Goal: Information Seeking & Learning: Learn about a topic

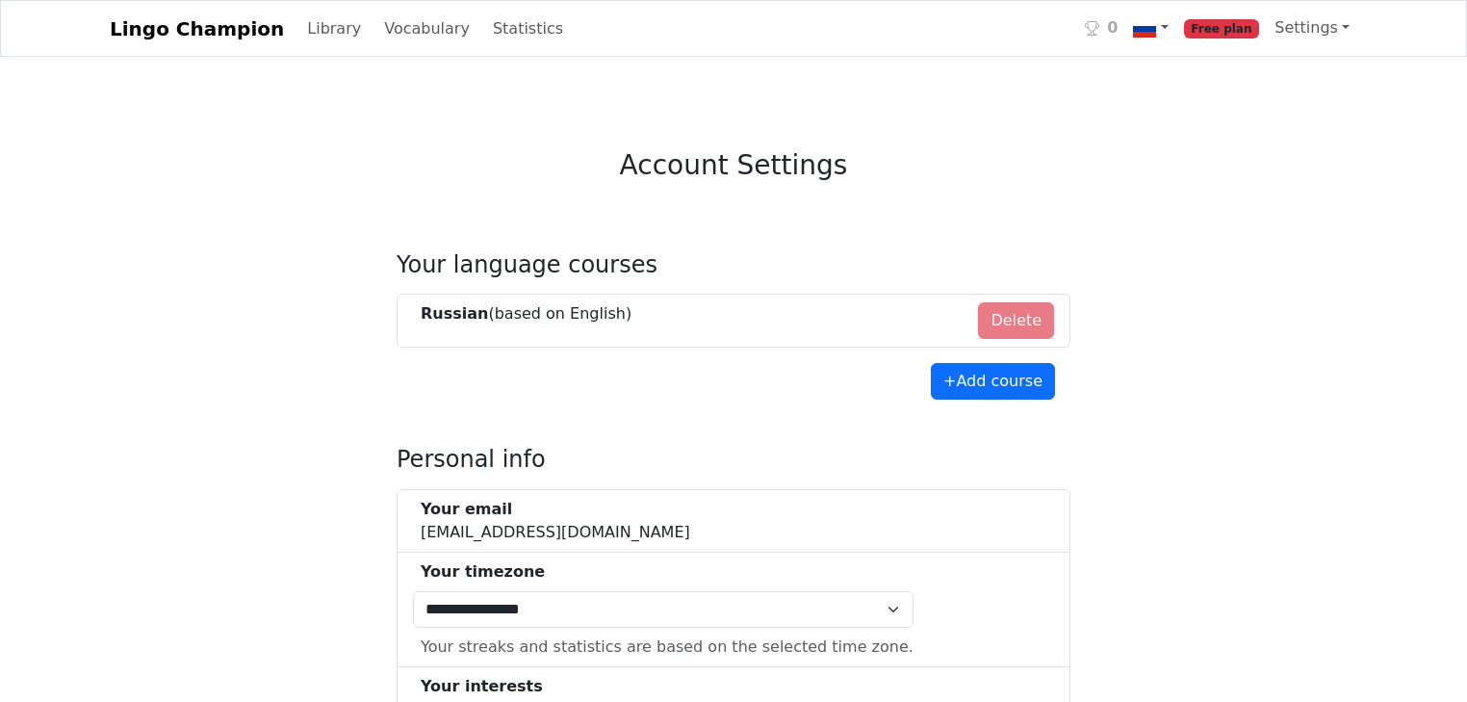
select select "**********"
click at [197, 30] on link "Lingo Champion" at bounding box center [197, 29] width 174 height 39
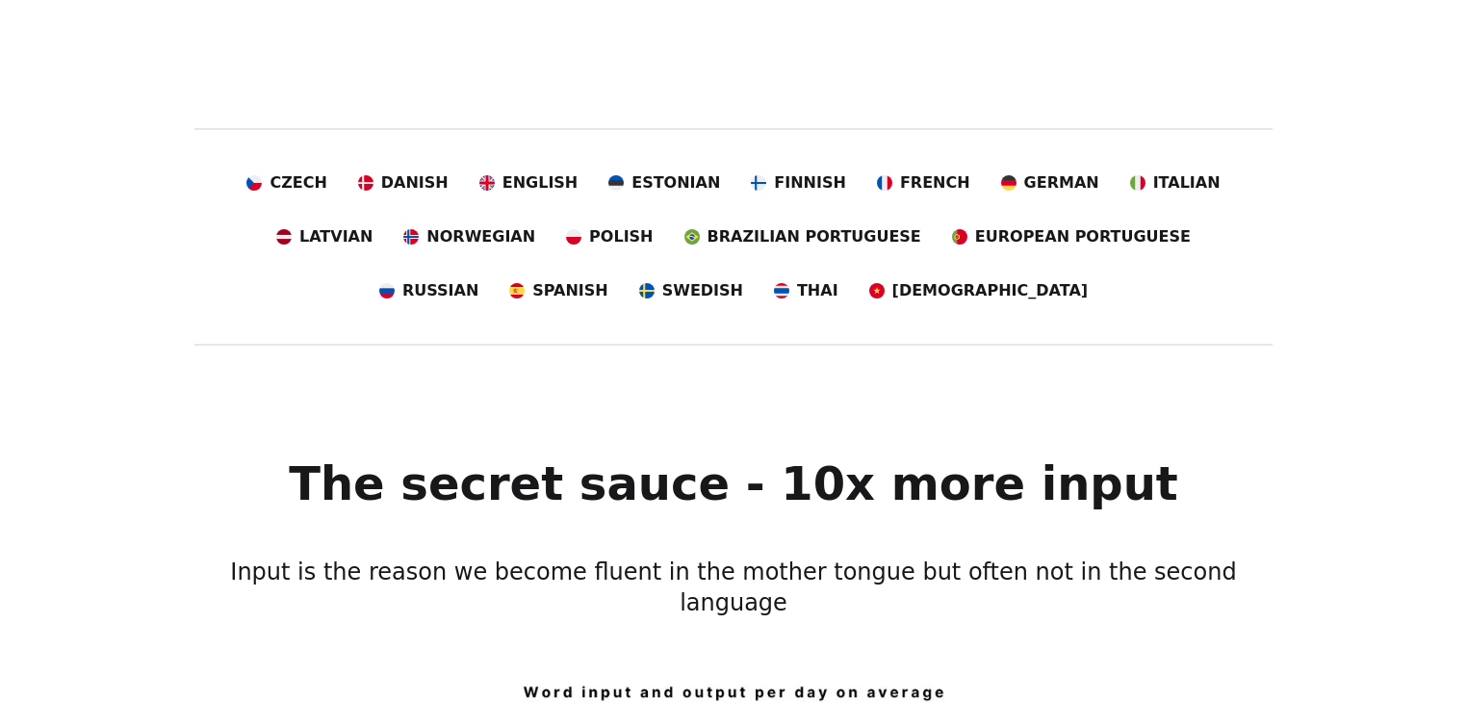
scroll to position [308, 0]
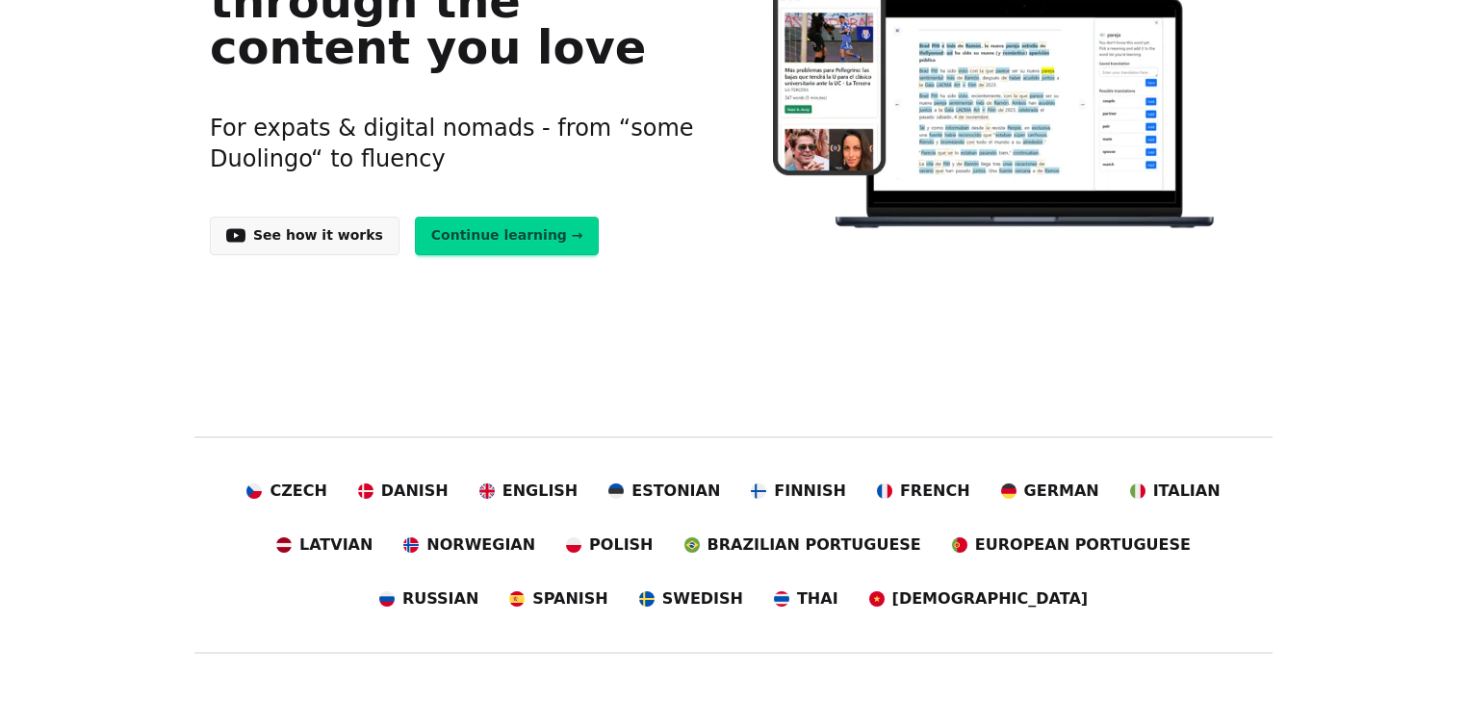
click at [471, 230] on link "Continue learning →" at bounding box center [507, 236] width 185 height 39
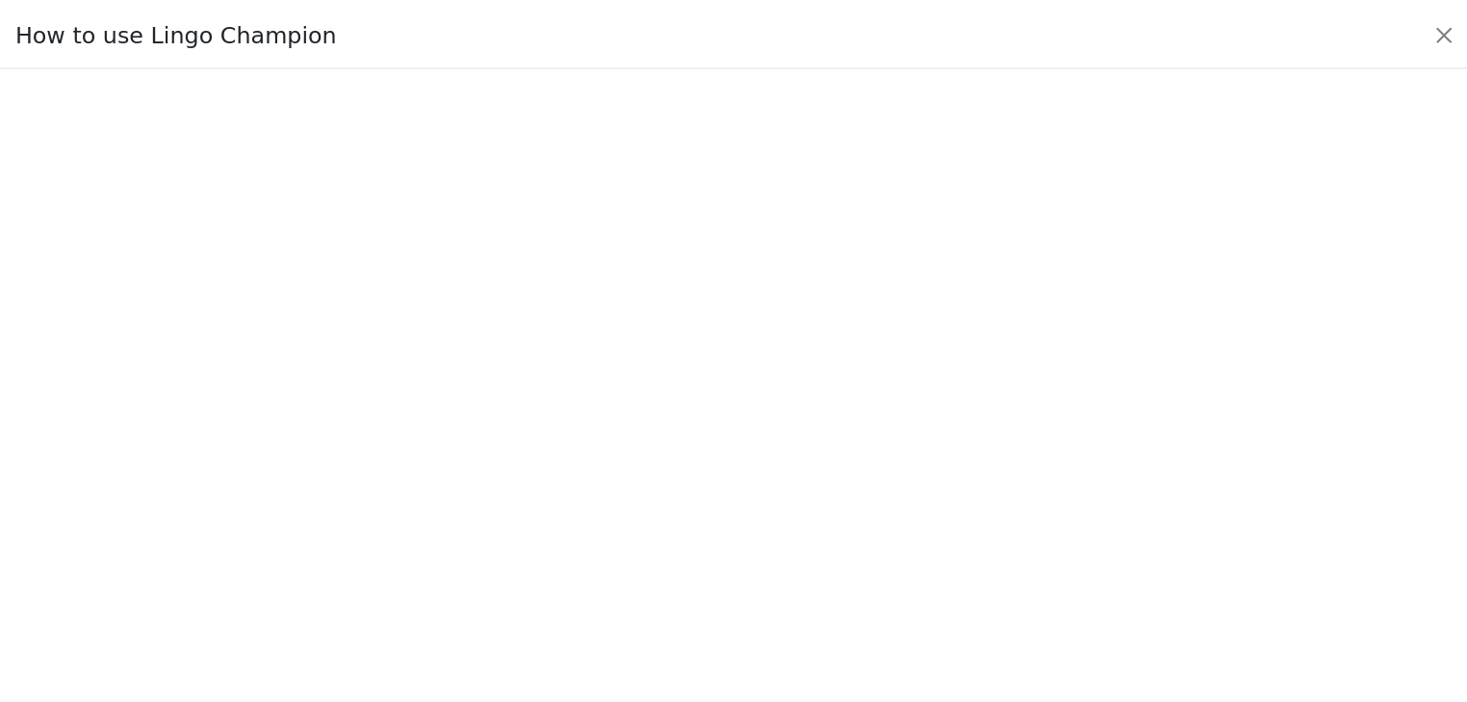
scroll to position [203, 0]
click at [1457, 34] on button "Close" at bounding box center [1455, 32] width 31 height 31
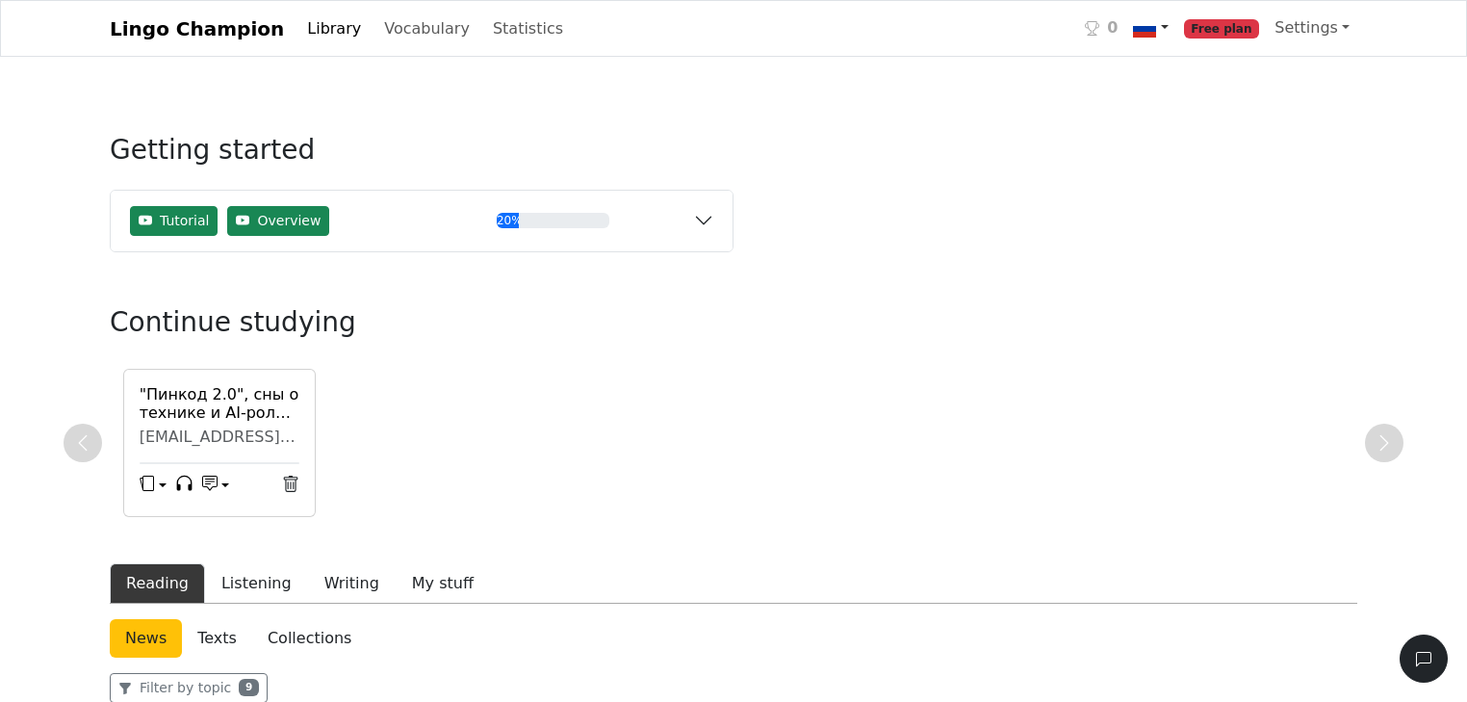
click at [1156, 31] on img at bounding box center [1144, 28] width 23 height 23
click at [1184, 123] on link "+ Add course" at bounding box center [1233, 121] width 215 height 31
select select "**********"
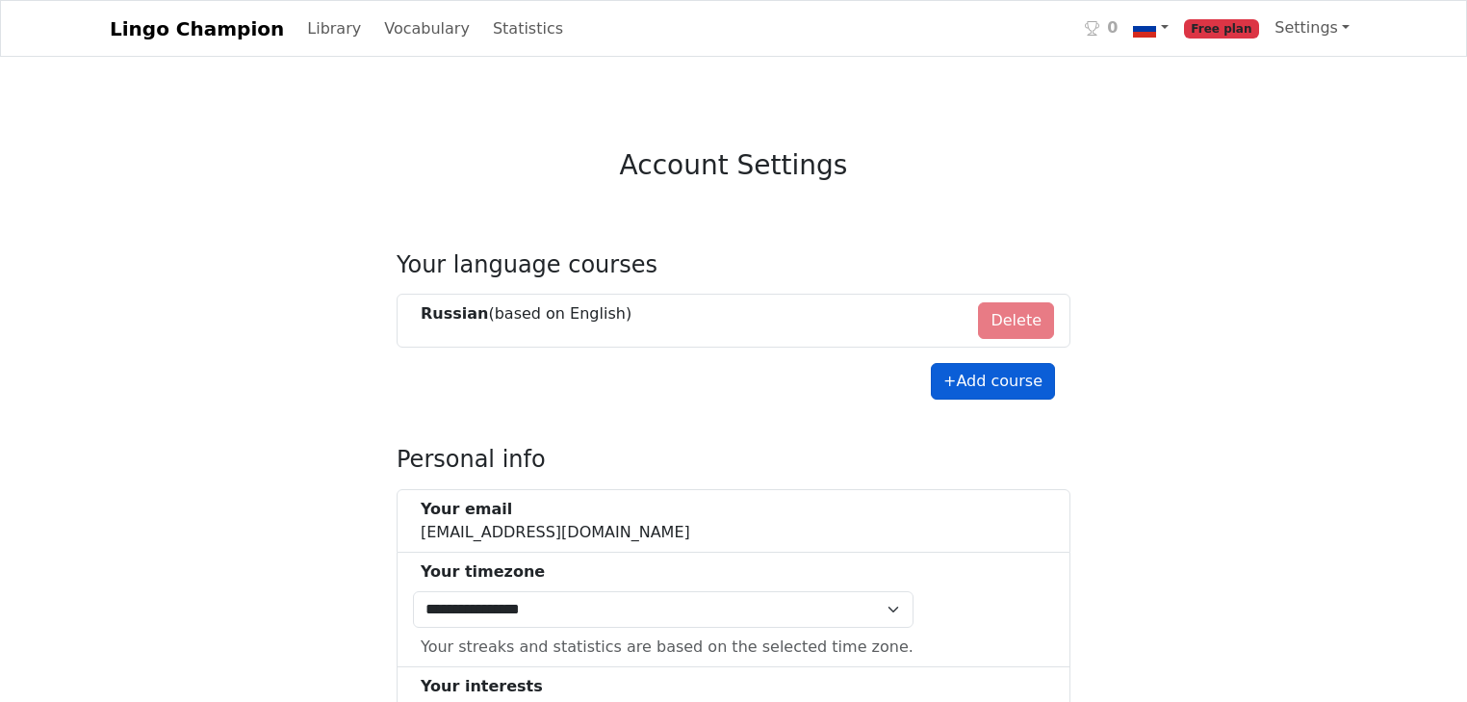
click at [964, 382] on button "+ Add course" at bounding box center [993, 381] width 124 height 37
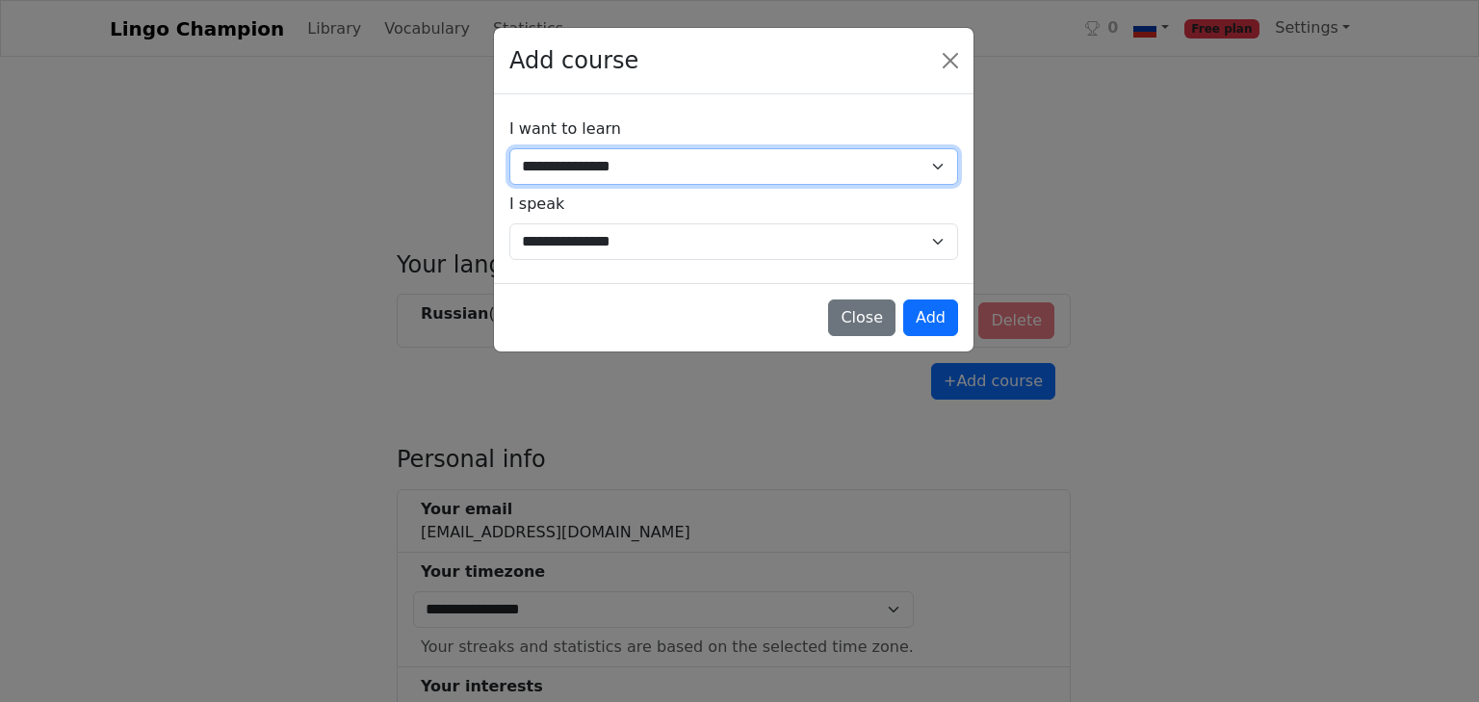
click at [767, 170] on select "**********" at bounding box center [733, 166] width 449 height 37
select select "**"
click at [509, 148] on select "**********" at bounding box center [733, 166] width 449 height 37
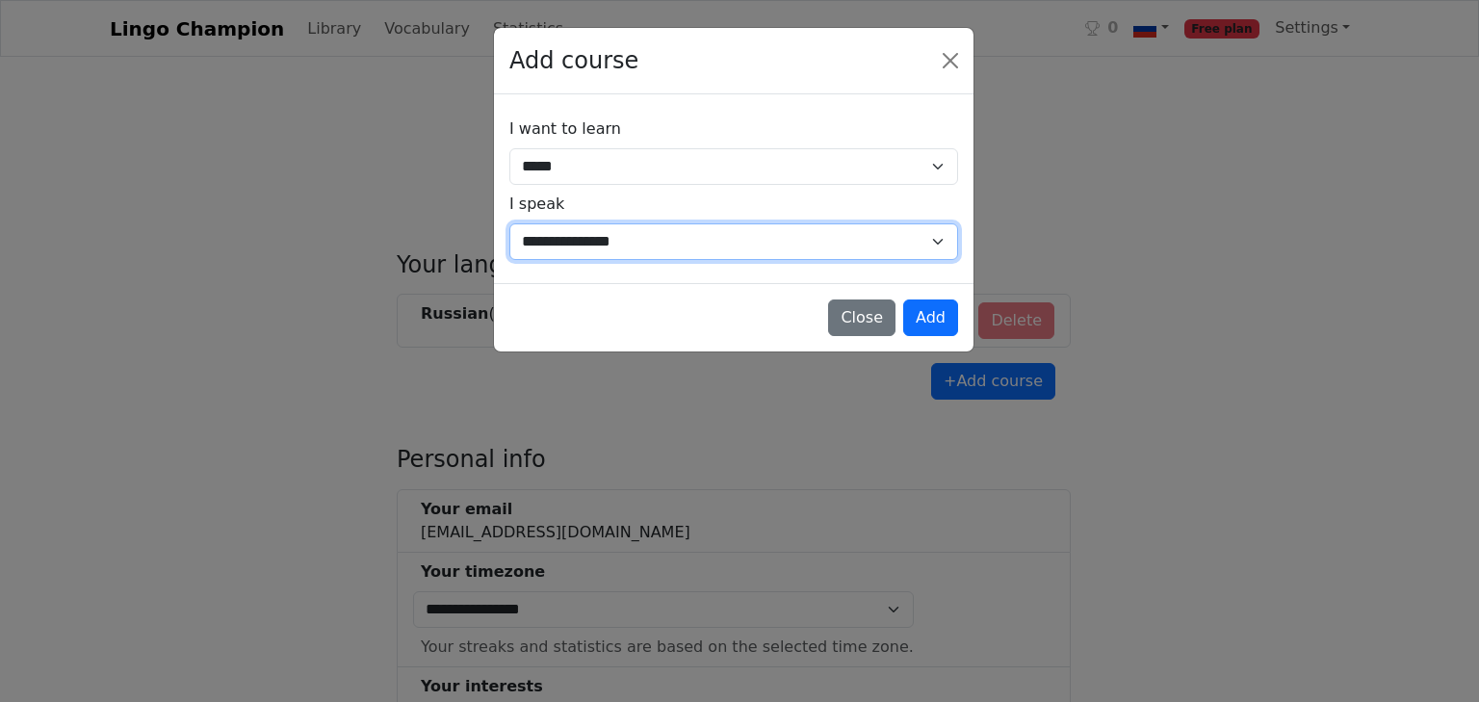
click at [723, 237] on select "**********" at bounding box center [733, 241] width 449 height 37
select select "**"
click at [509, 223] on select "**********" at bounding box center [733, 241] width 449 height 37
click at [920, 225] on select "**********" at bounding box center [733, 241] width 449 height 37
click at [509, 223] on select "**********" at bounding box center [733, 241] width 449 height 37
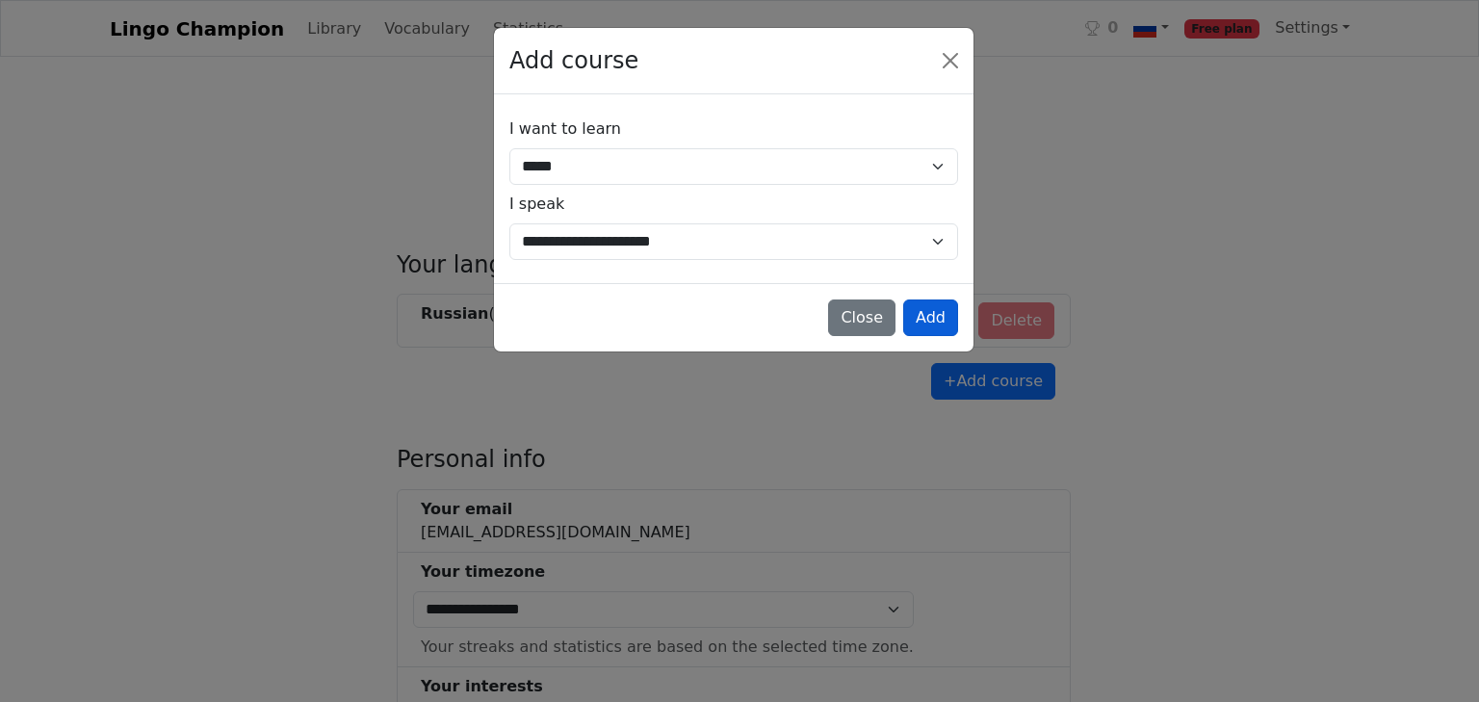
click at [937, 316] on button "Add" at bounding box center [930, 317] width 55 height 37
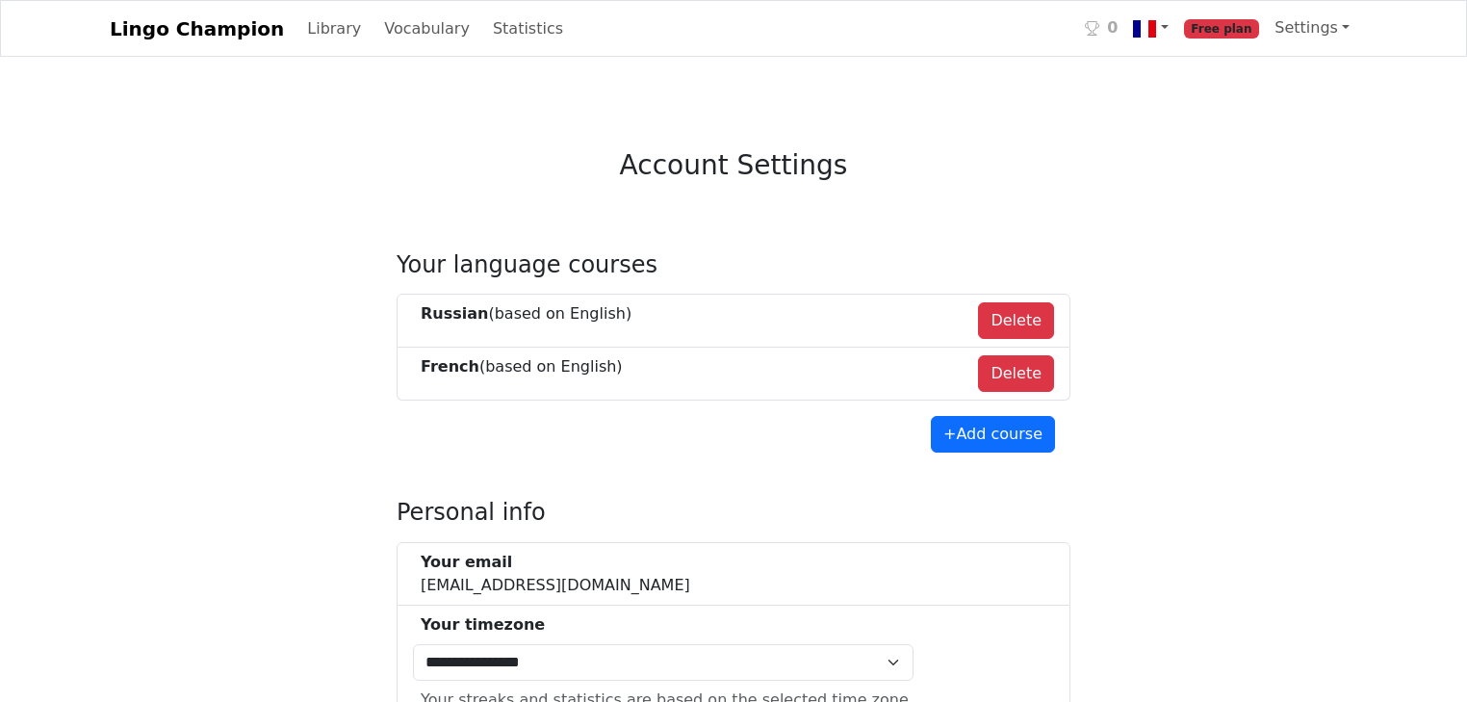
drag, startPoint x: 1153, startPoint y: 470, endPoint x: 1062, endPoint y: 227, distance: 259.2
select select "**********"
click at [212, 31] on link "Lingo Champion" at bounding box center [197, 29] width 174 height 39
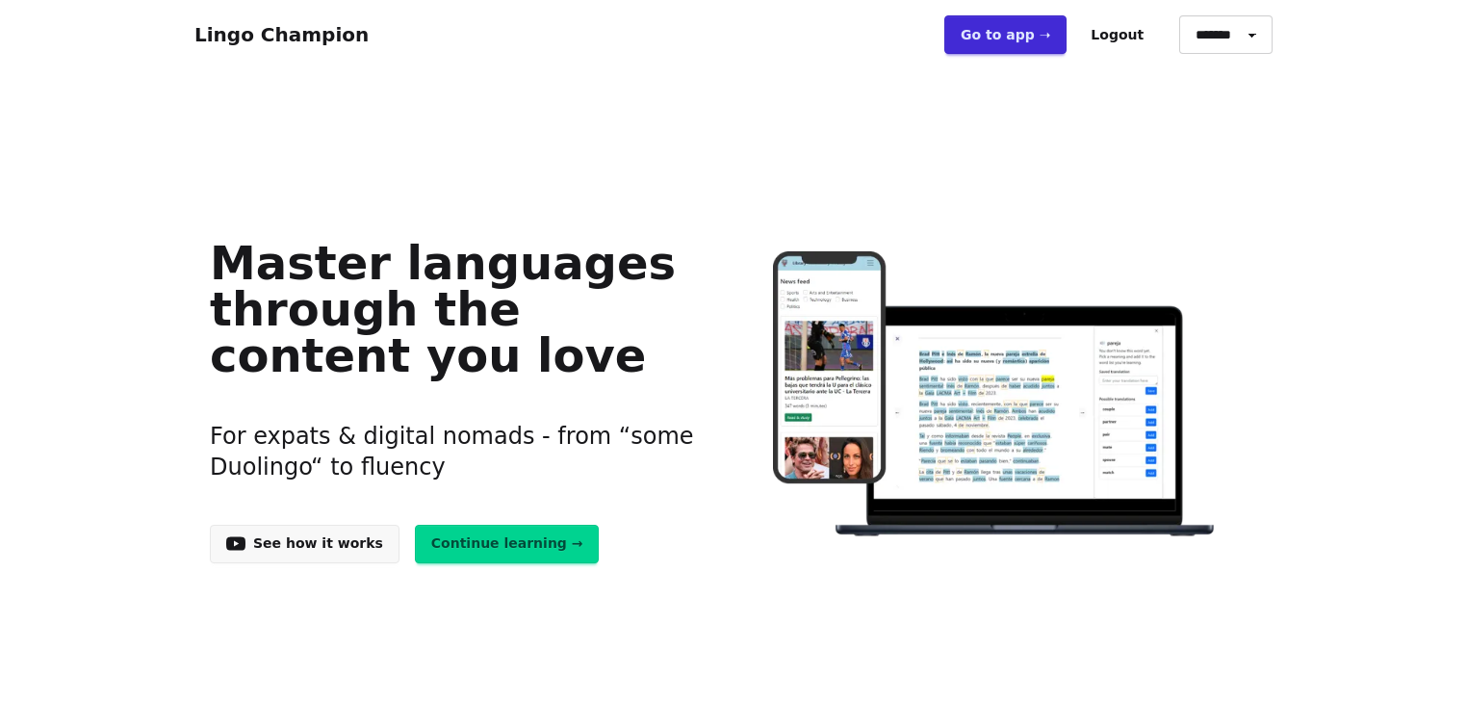
scroll to position [231, 0]
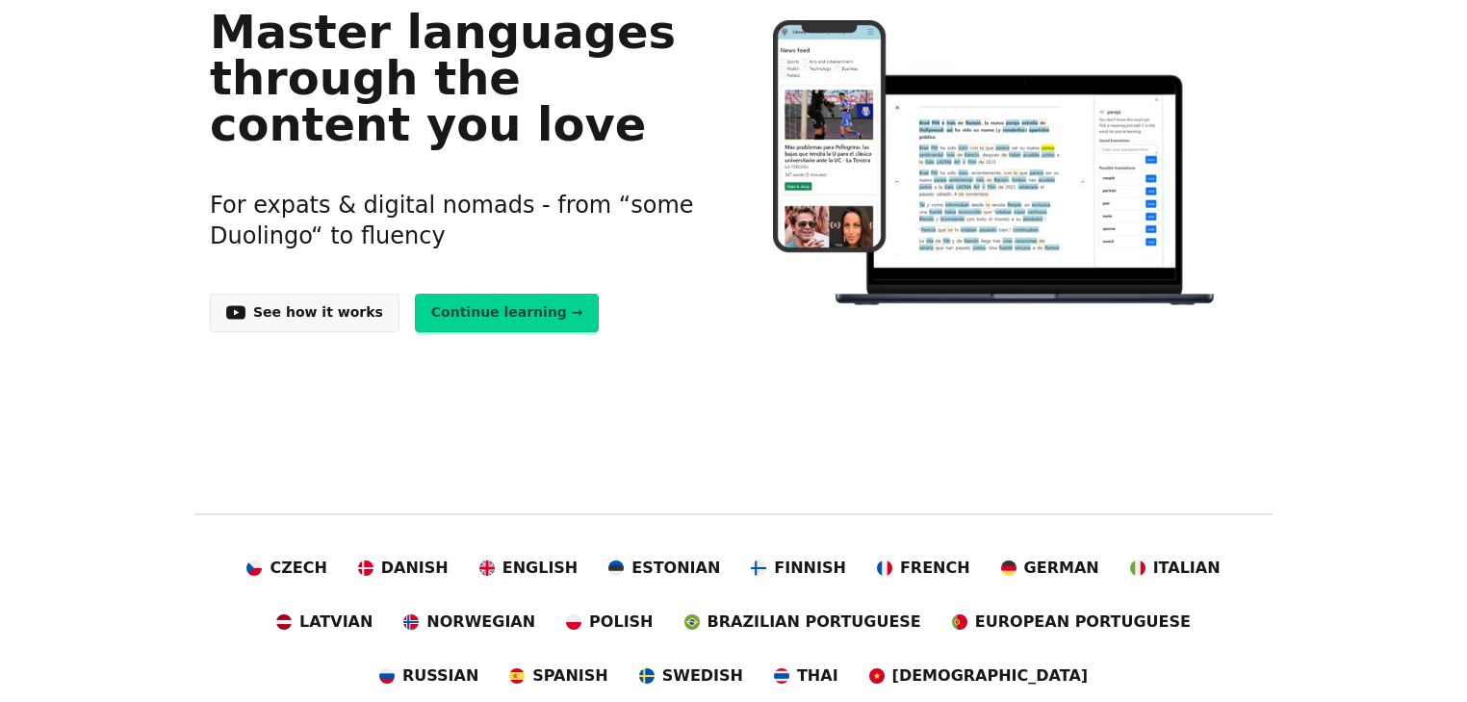
click at [479, 311] on link "Continue learning →" at bounding box center [507, 313] width 185 height 39
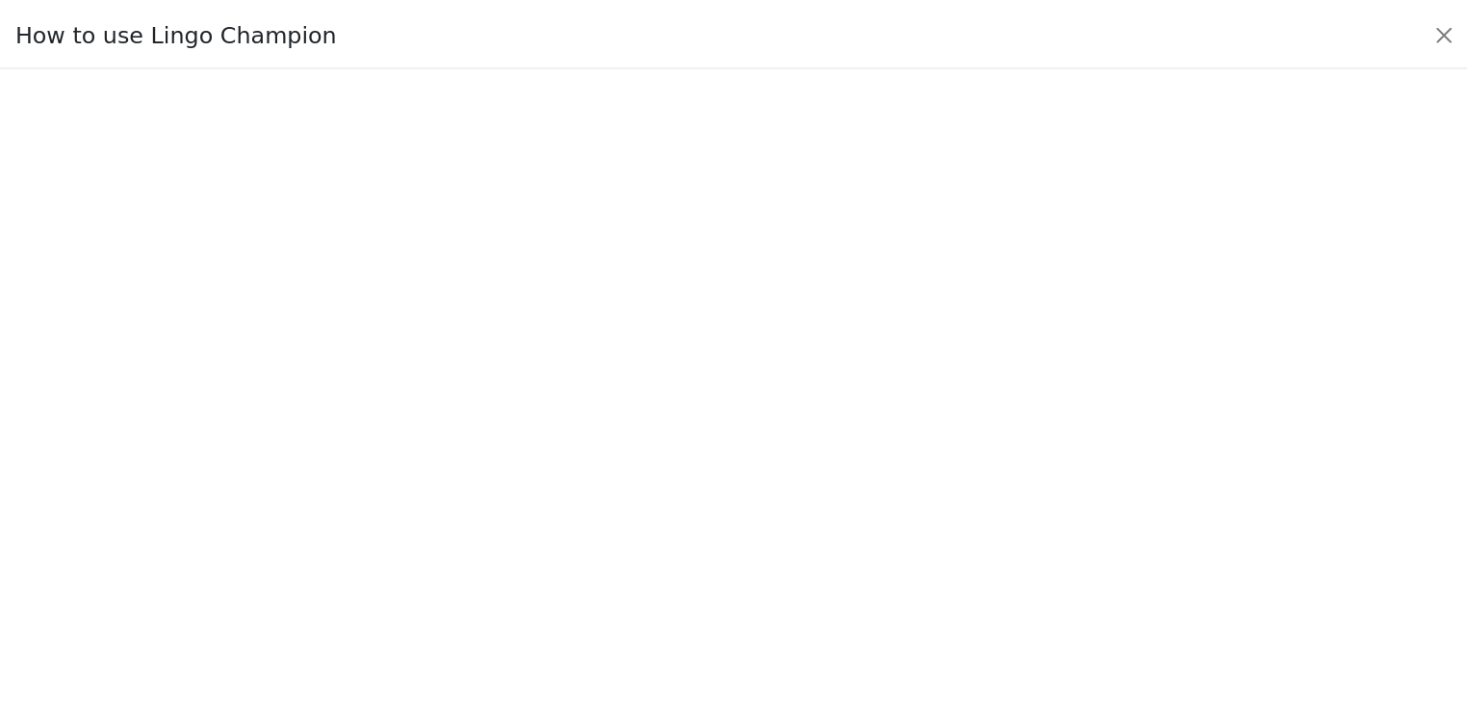
scroll to position [203, 0]
click at [1463, 30] on button "Close" at bounding box center [1455, 32] width 31 height 31
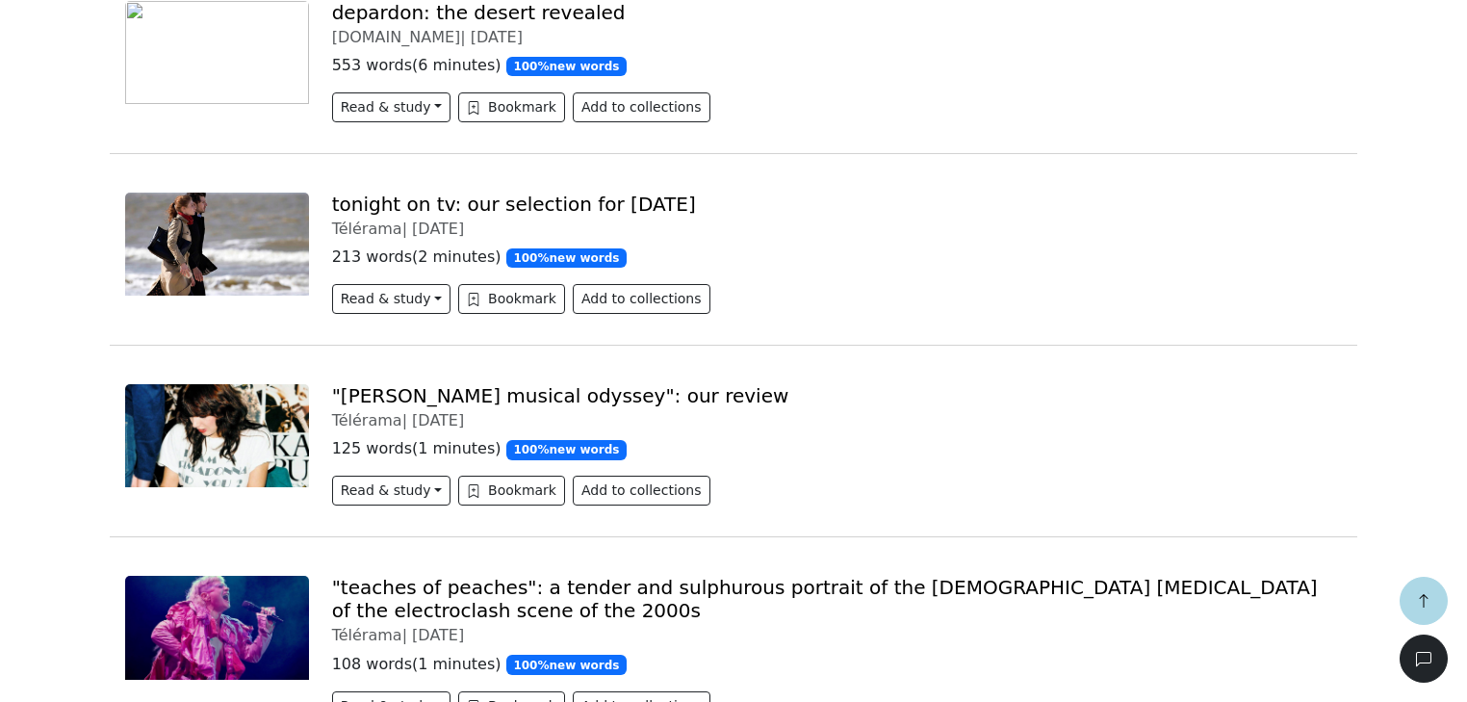
scroll to position [693, 0]
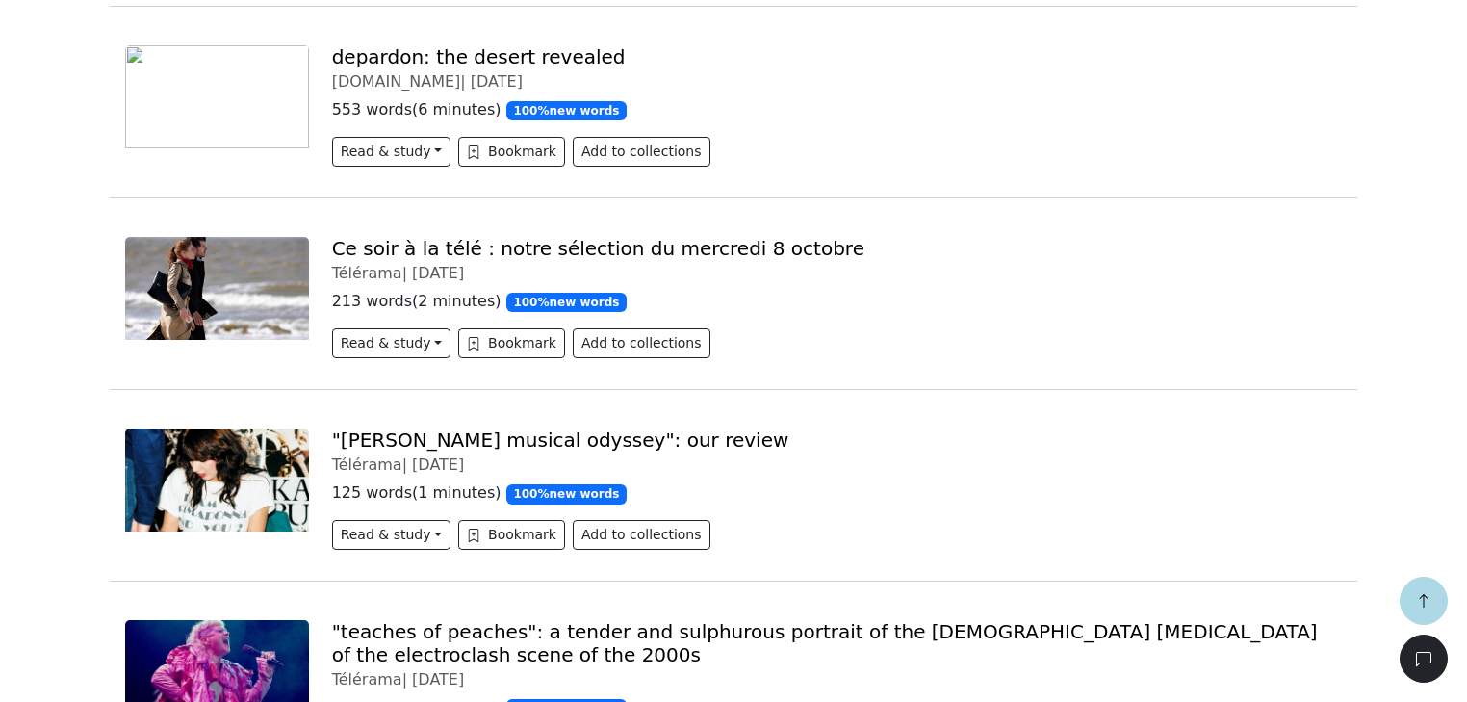
click at [508, 247] on link "Ce soir à la télé : notre sélection du mercredi 8 octobre" at bounding box center [598, 248] width 532 height 23
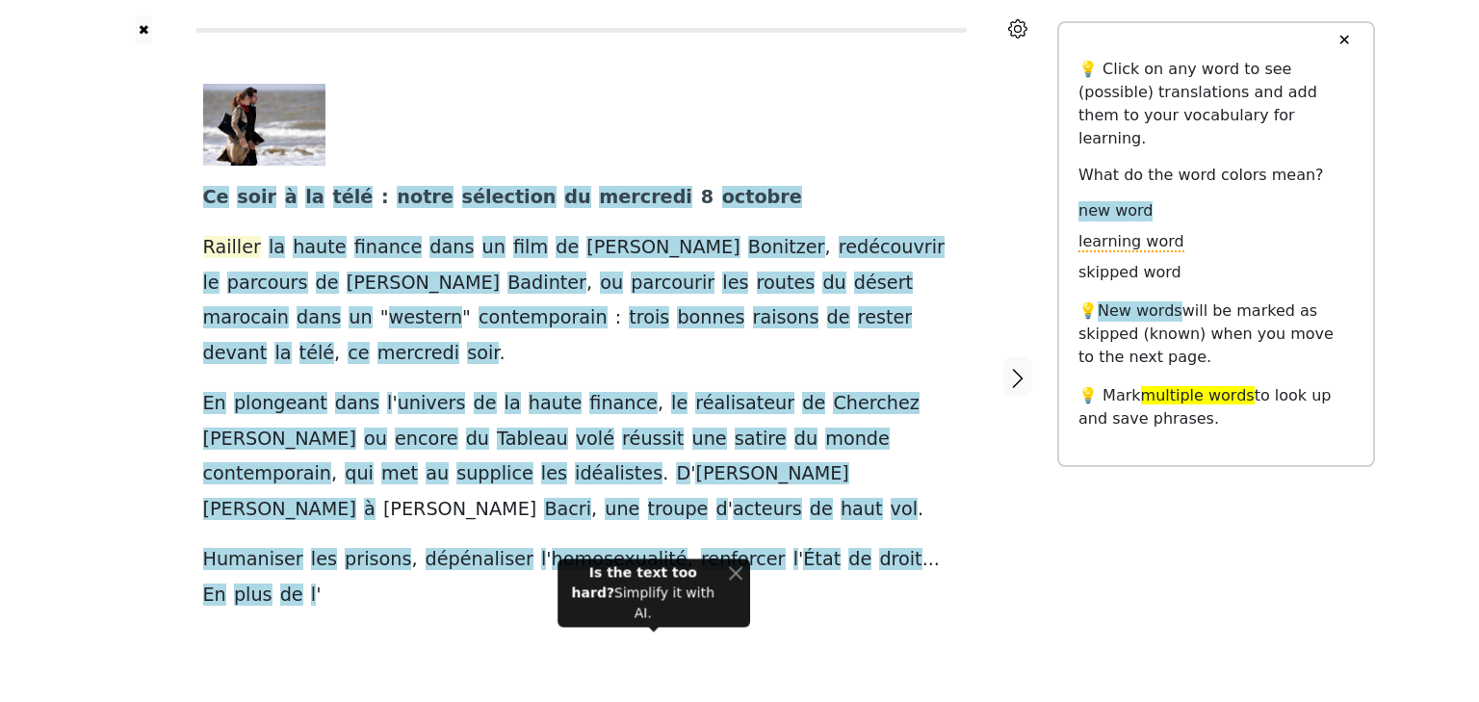
click at [219, 246] on span "Railler" at bounding box center [232, 248] width 58 height 24
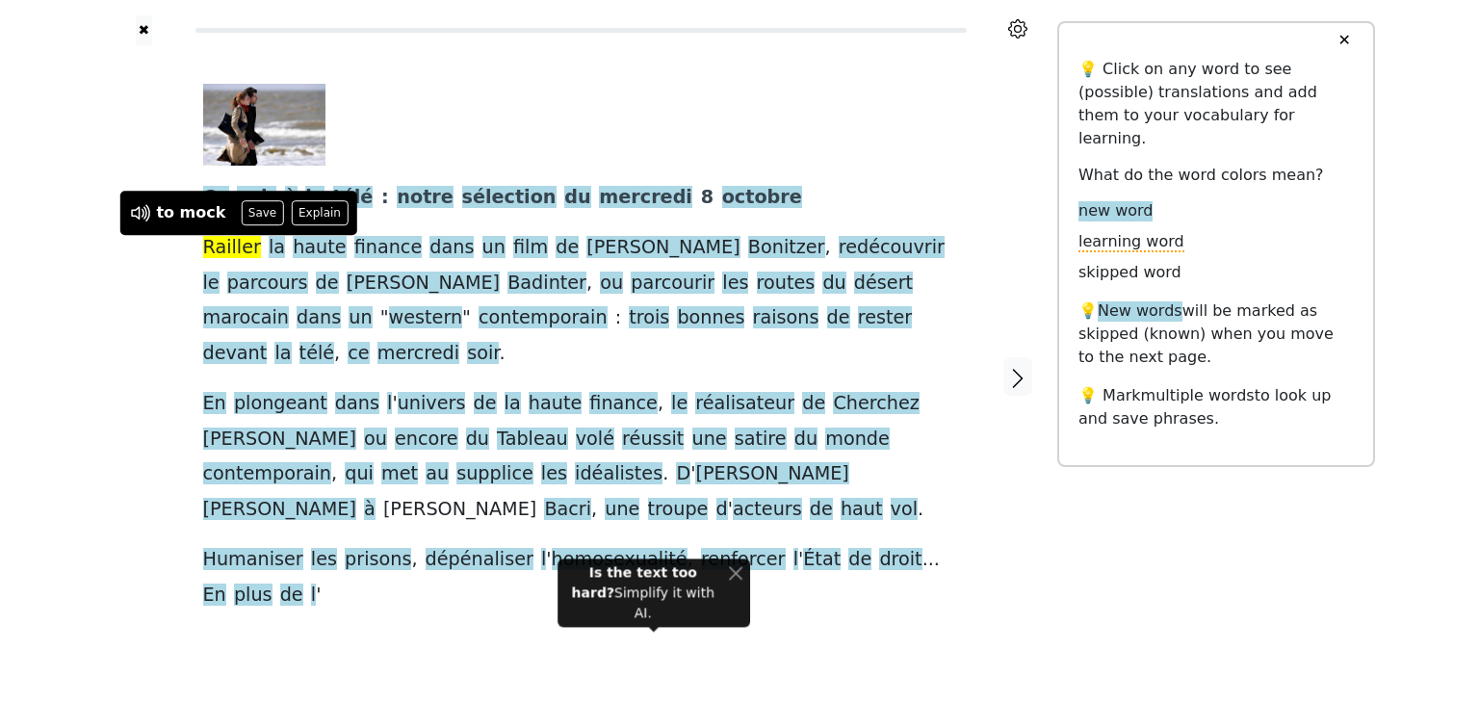
click at [156, 281] on div at bounding box center [144, 376] width 80 height 662
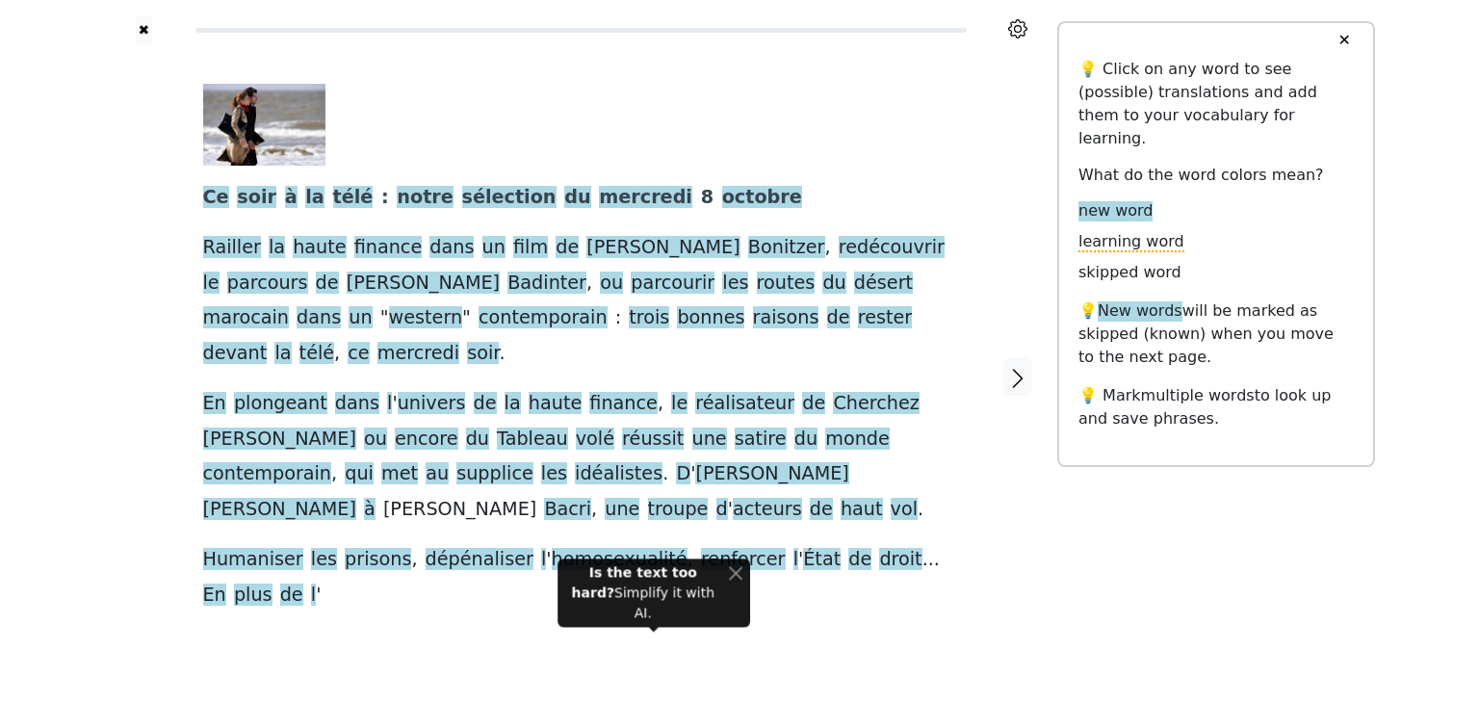
click at [1345, 40] on button "✕" at bounding box center [1343, 40] width 36 height 35
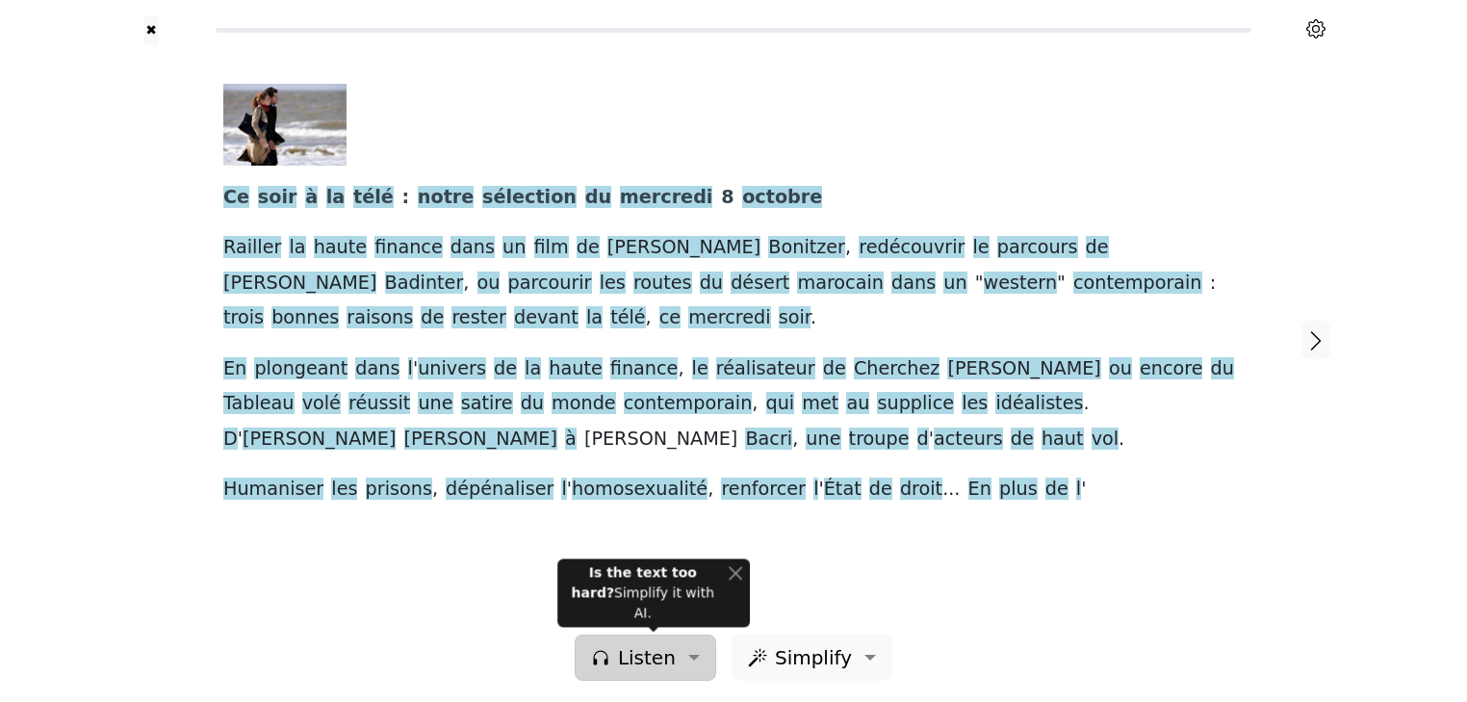
click at [651, 654] on span "Listen" at bounding box center [647, 657] width 58 height 29
click at [738, 582] on button "Close" at bounding box center [735, 572] width 14 height 20
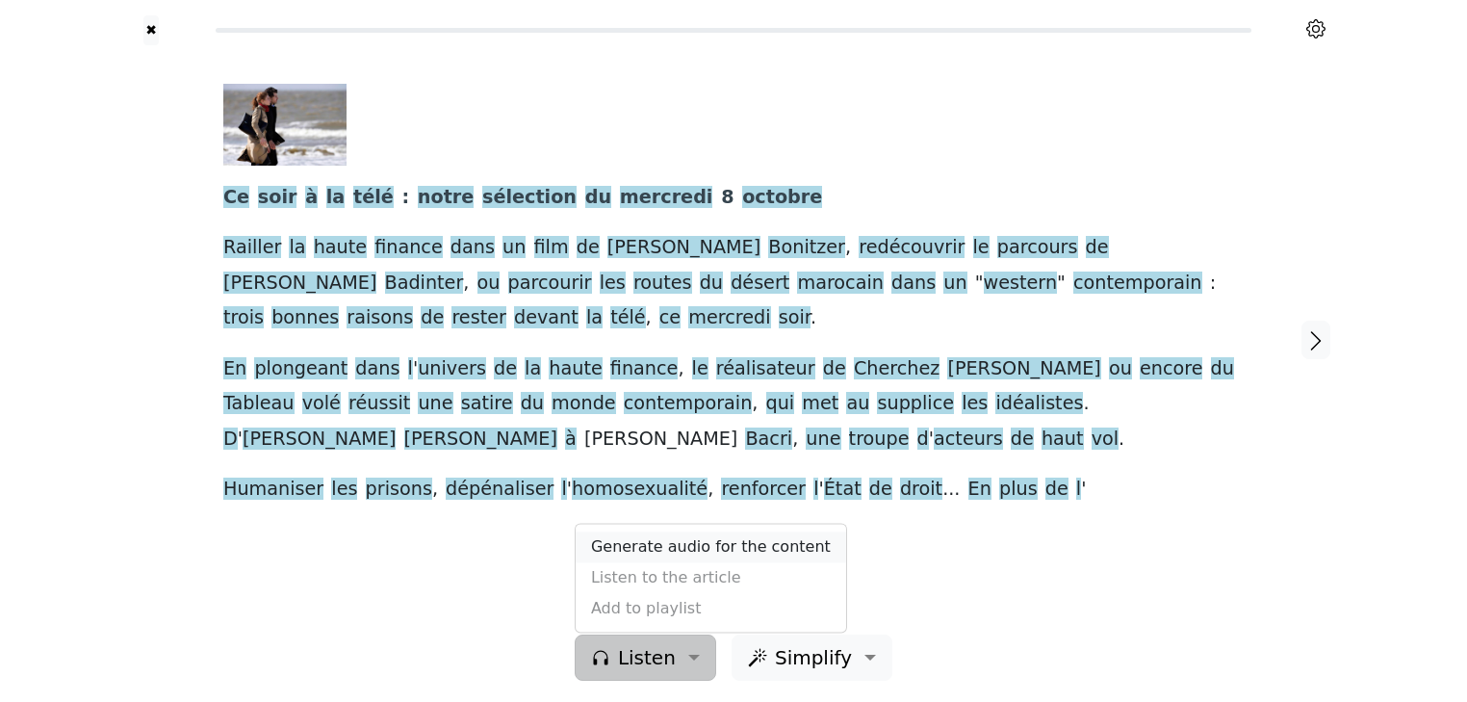
click at [679, 551] on link "Generate audio for the content" at bounding box center [711, 546] width 270 height 31
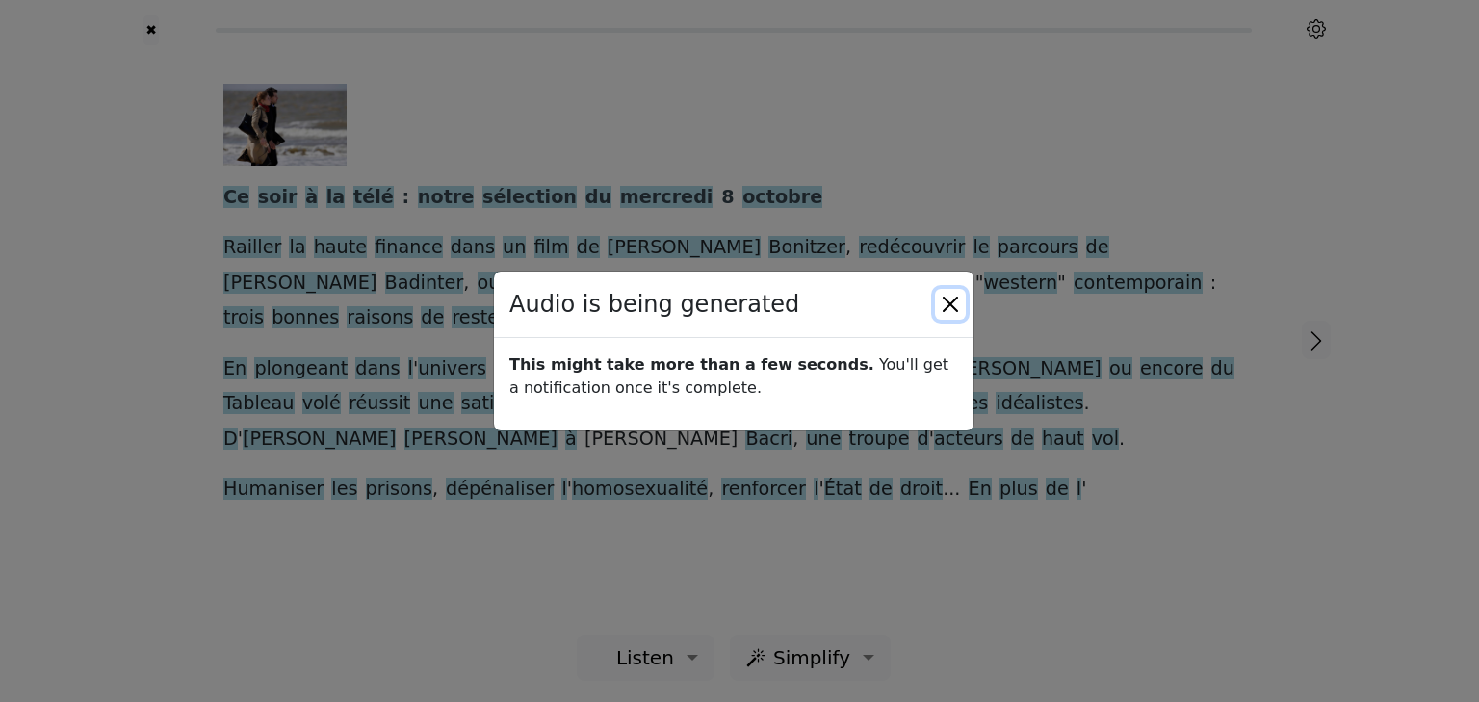
click at [950, 303] on button "Close" at bounding box center [950, 304] width 31 height 31
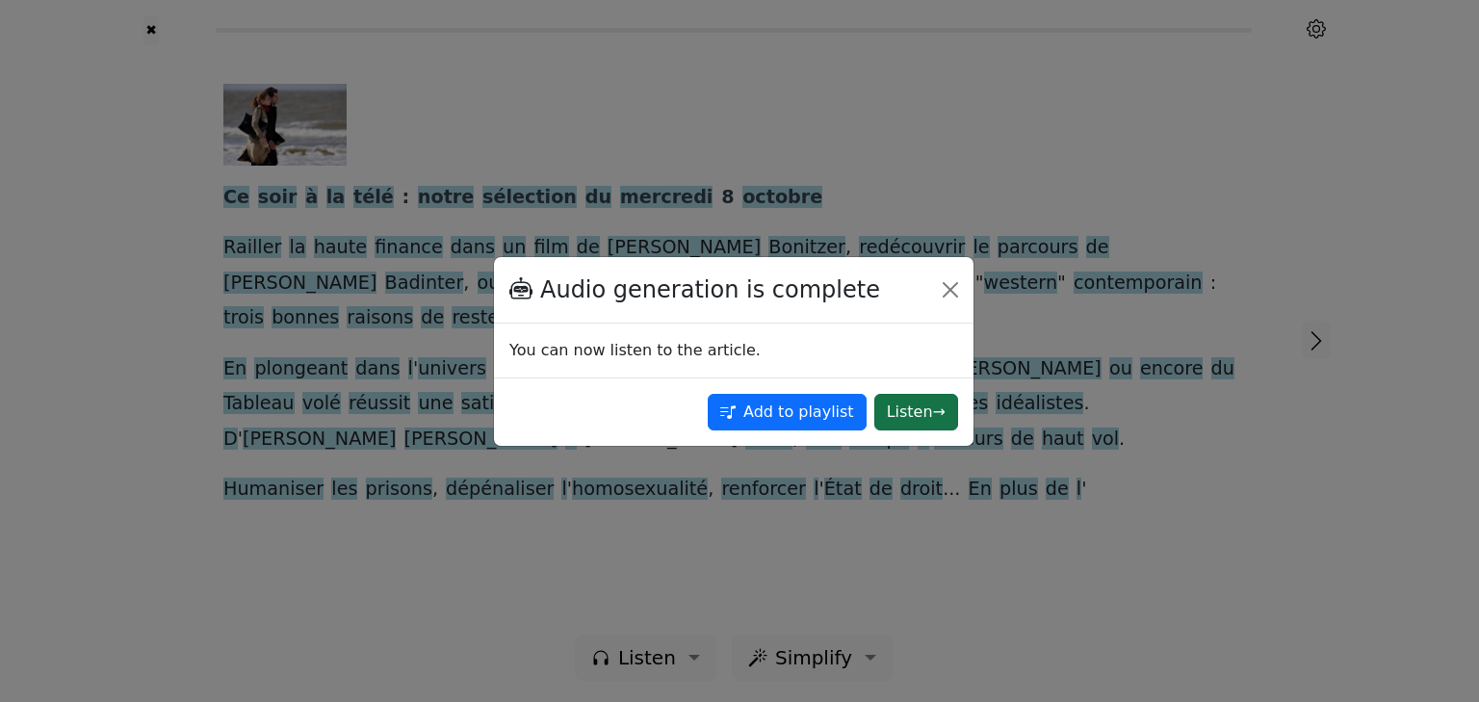
click at [931, 413] on button "Listen →" at bounding box center [916, 412] width 84 height 37
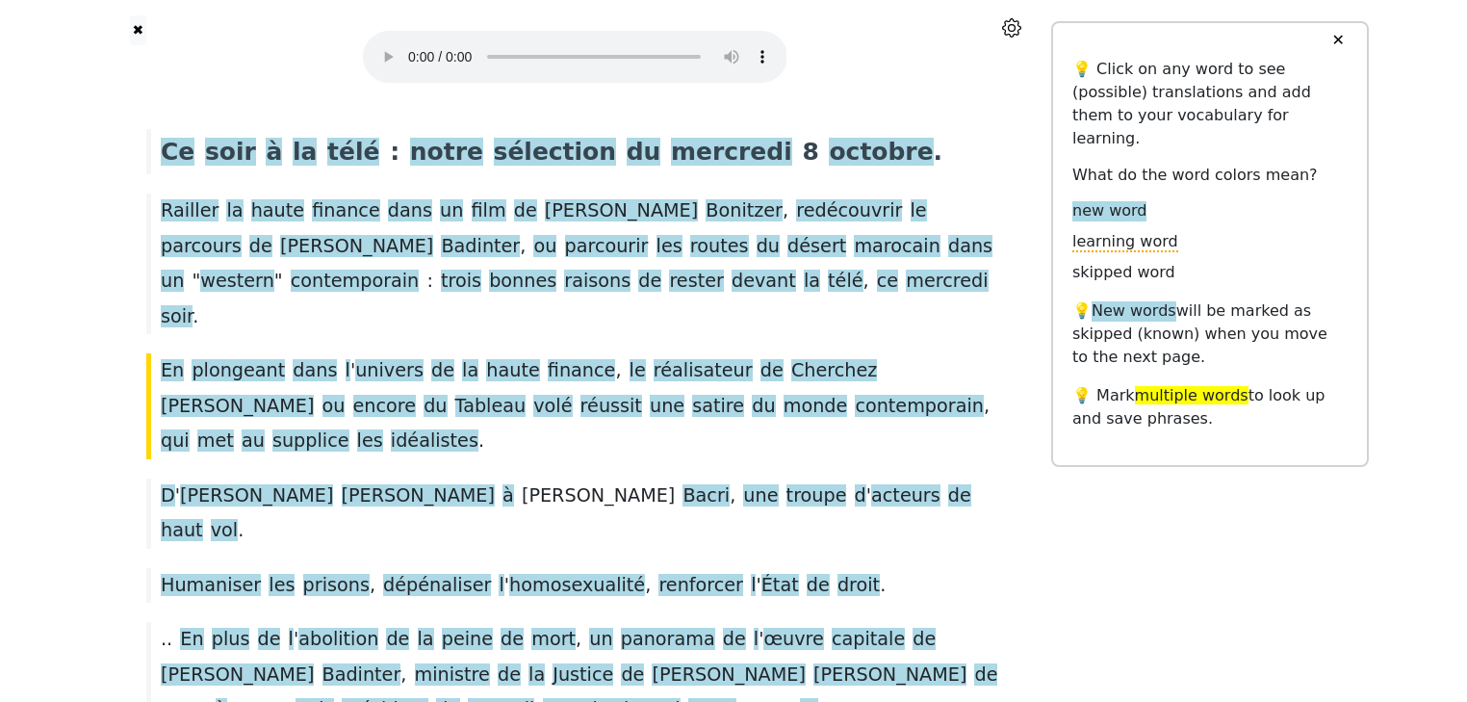
scroll to position [65, 0]
click at [669, 276] on span "rester" at bounding box center [696, 281] width 55 height 24
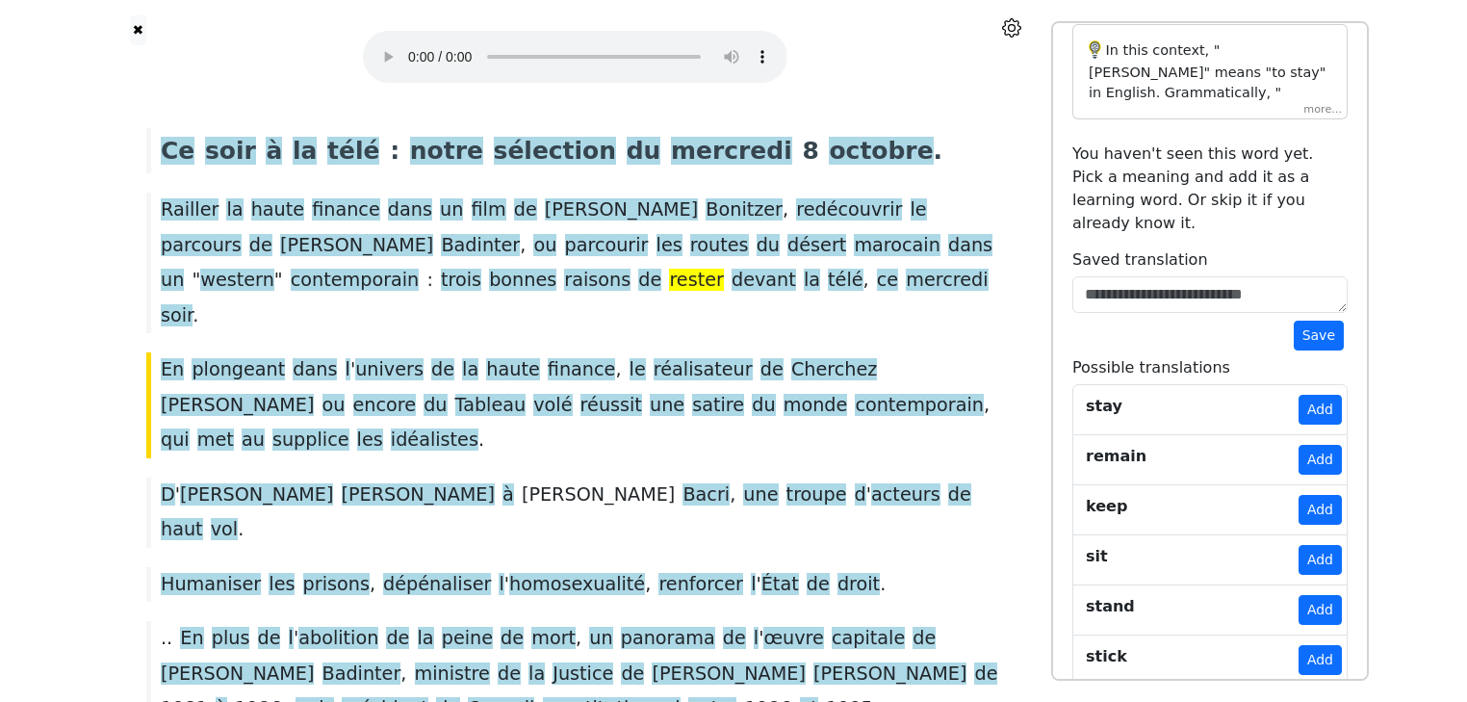
scroll to position [0, 0]
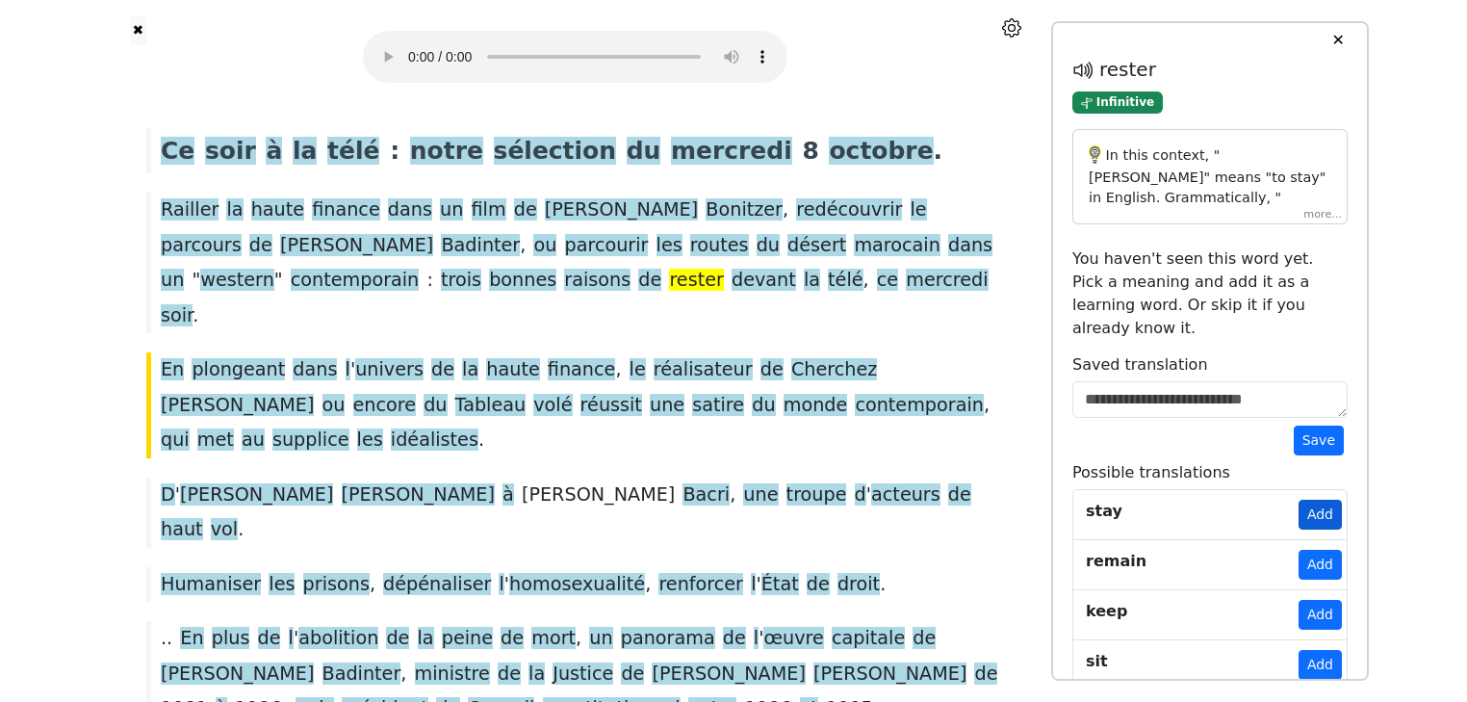
click at [1315, 500] on button "Add" at bounding box center [1320, 515] width 43 height 30
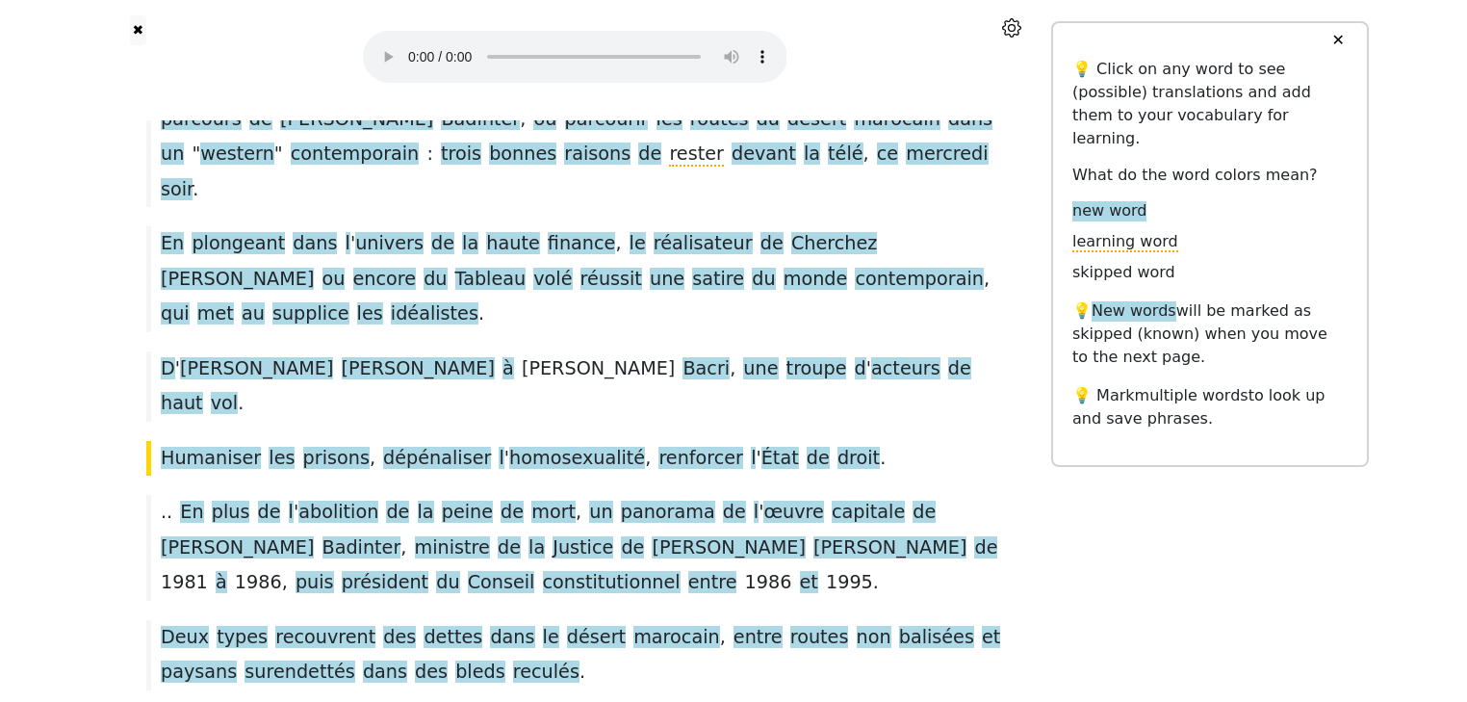
scroll to position [193, 0]
click at [203, 391] on span "haut" at bounding box center [182, 403] width 42 height 24
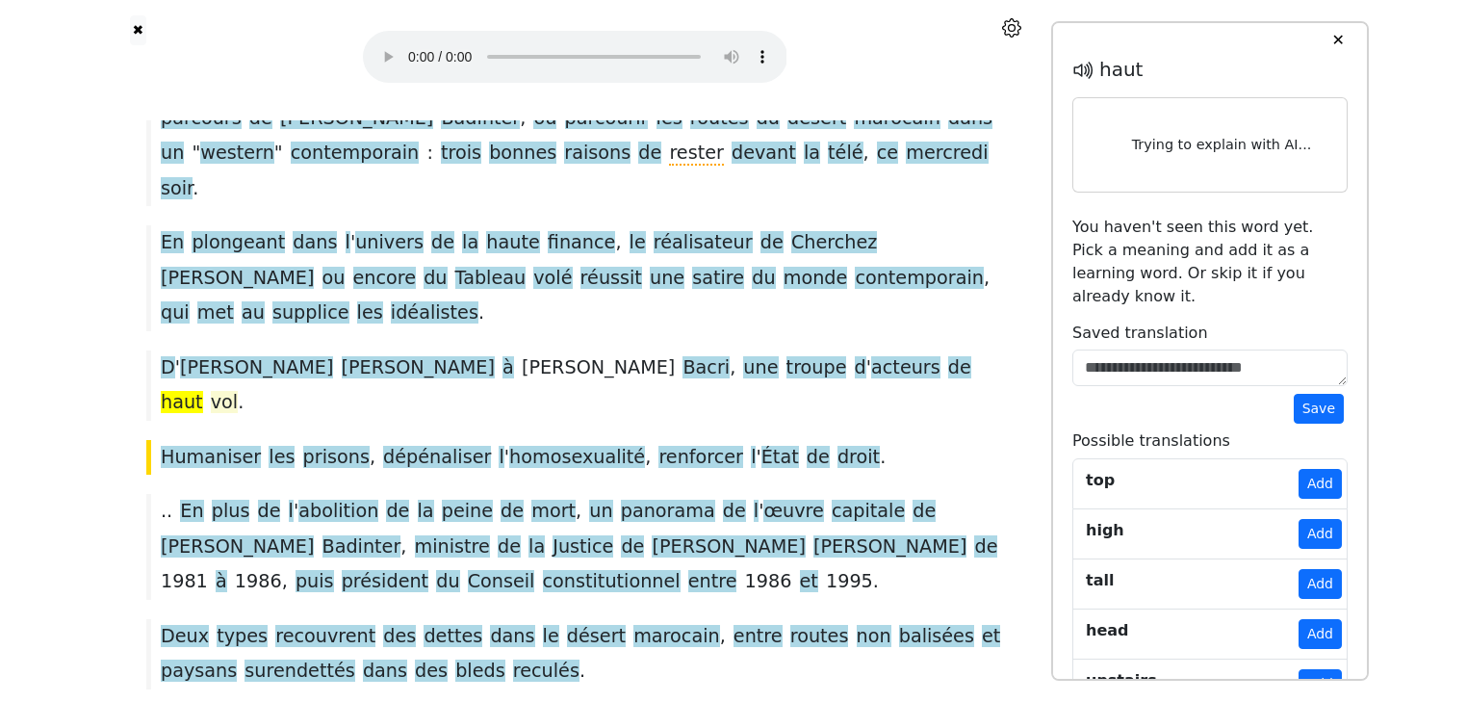
click at [238, 391] on span "vol" at bounding box center [224, 403] width 27 height 24
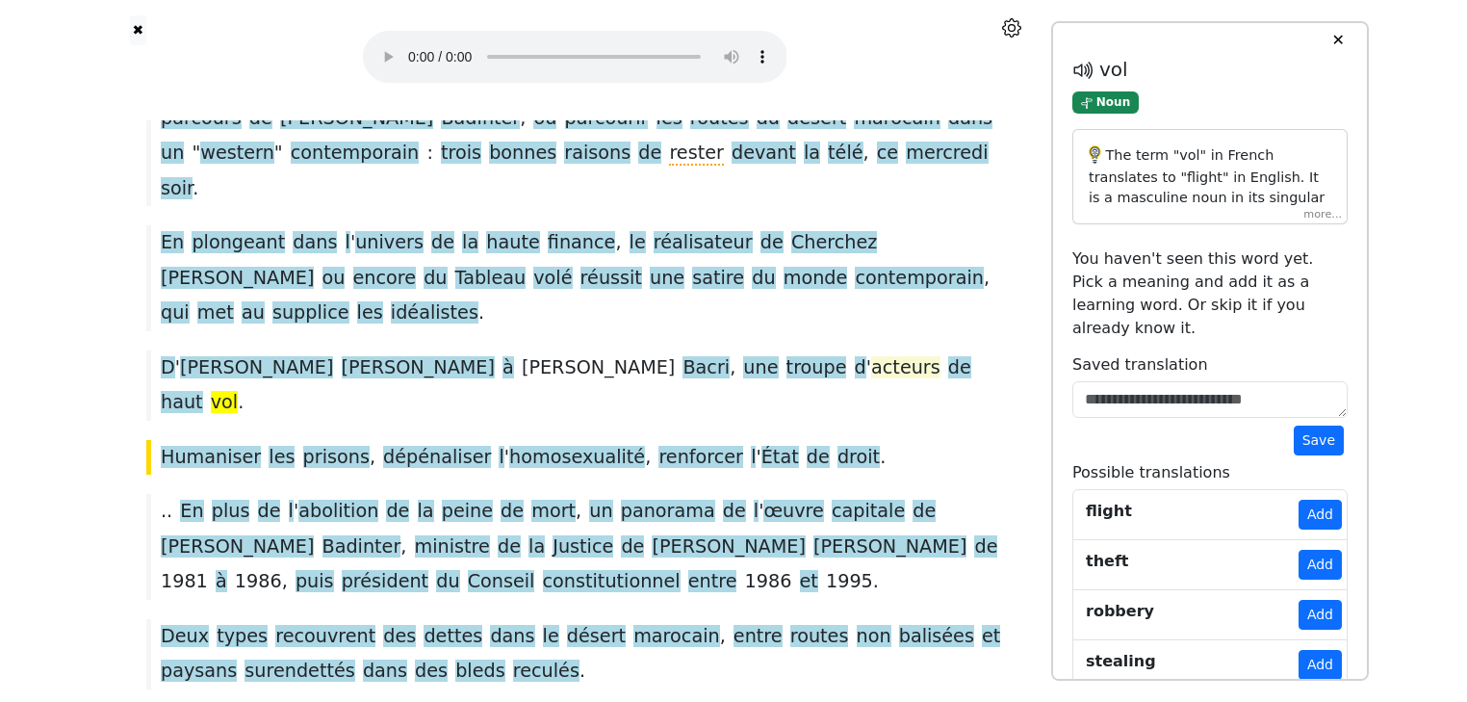
click at [871, 356] on span "acteurs" at bounding box center [905, 368] width 69 height 24
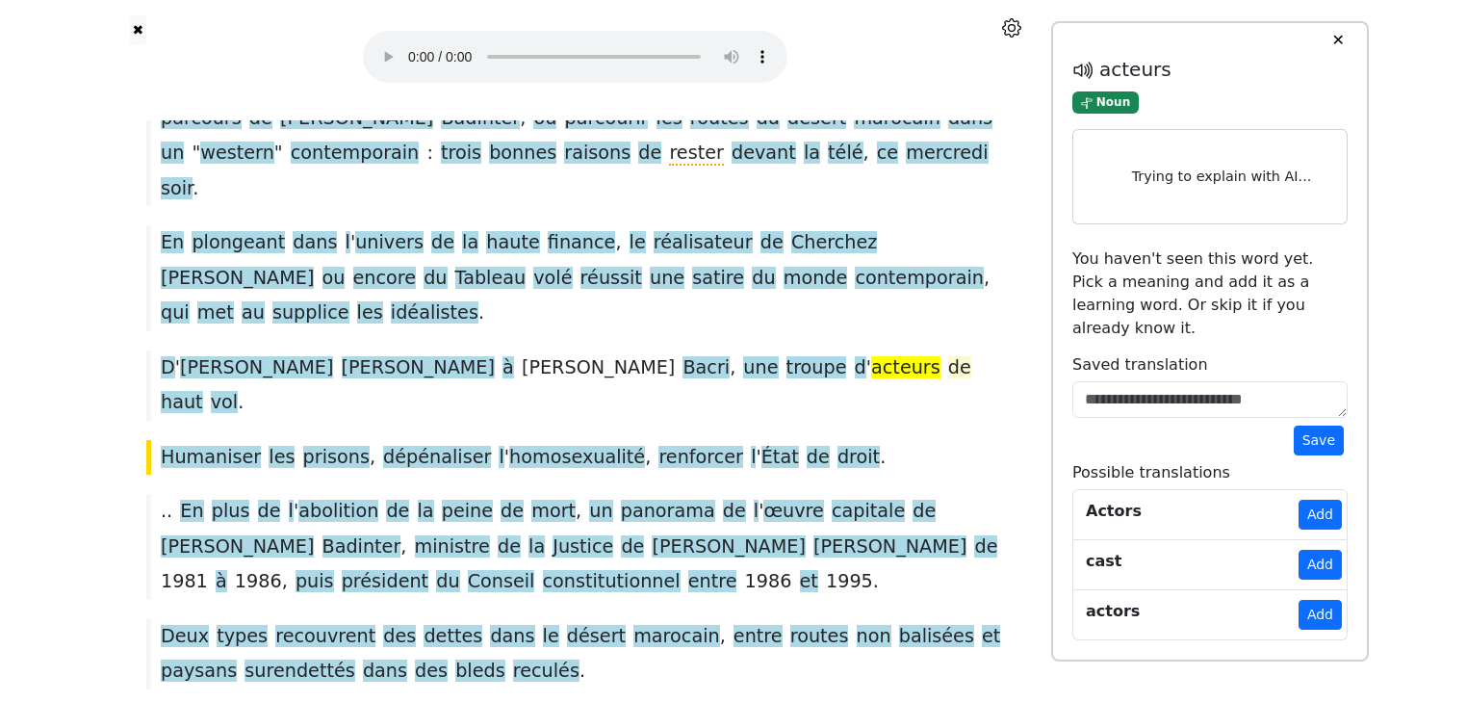
click at [948, 356] on span "de" at bounding box center [959, 368] width 23 height 24
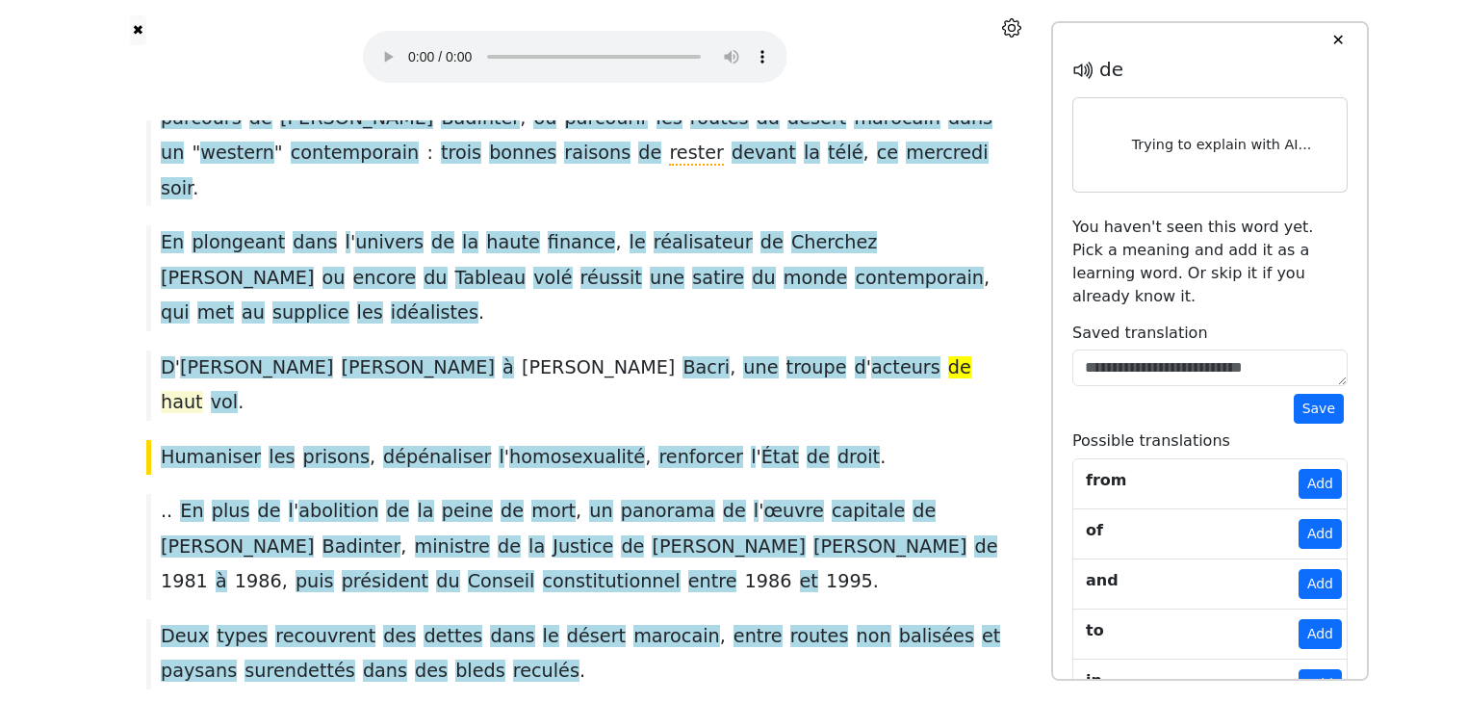
click at [203, 391] on span "haut" at bounding box center [182, 403] width 42 height 24
click at [238, 391] on span "vol" at bounding box center [224, 403] width 27 height 24
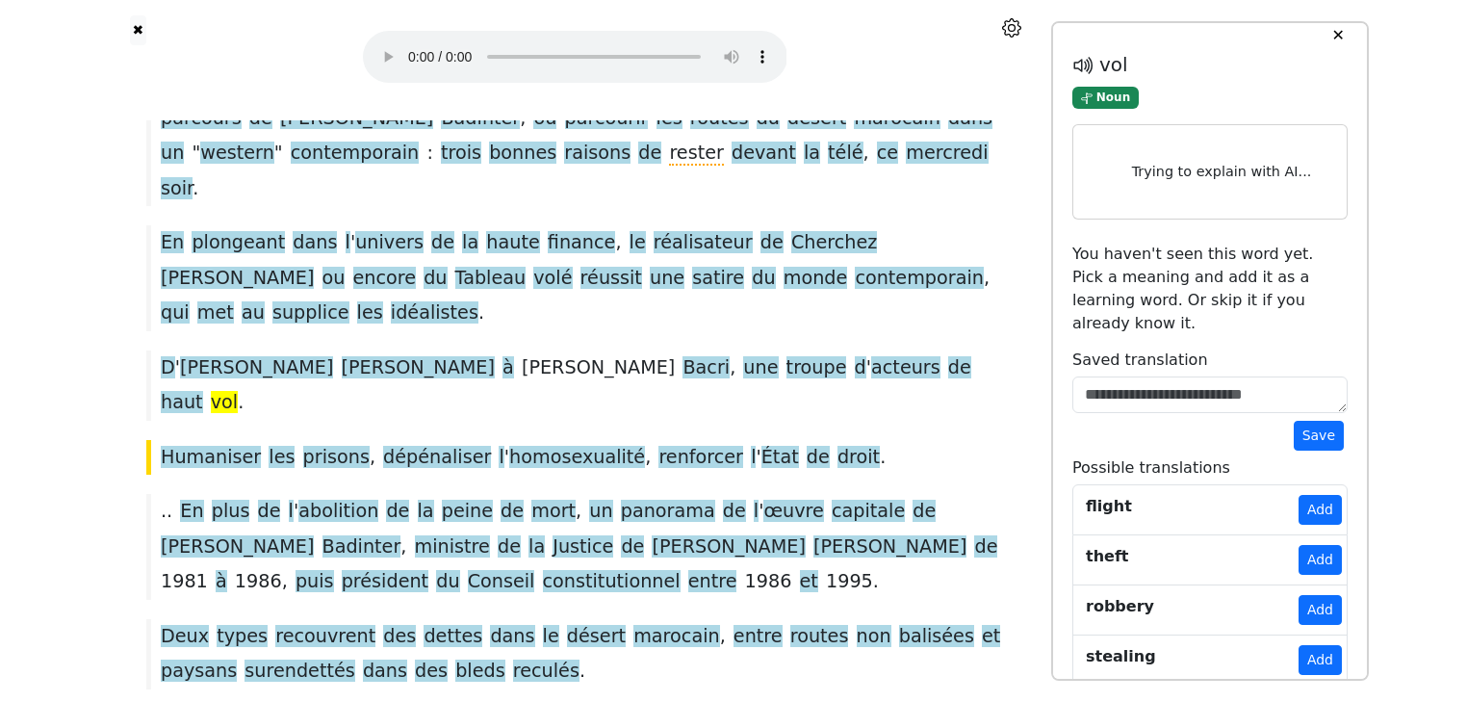
scroll to position [7, 0]
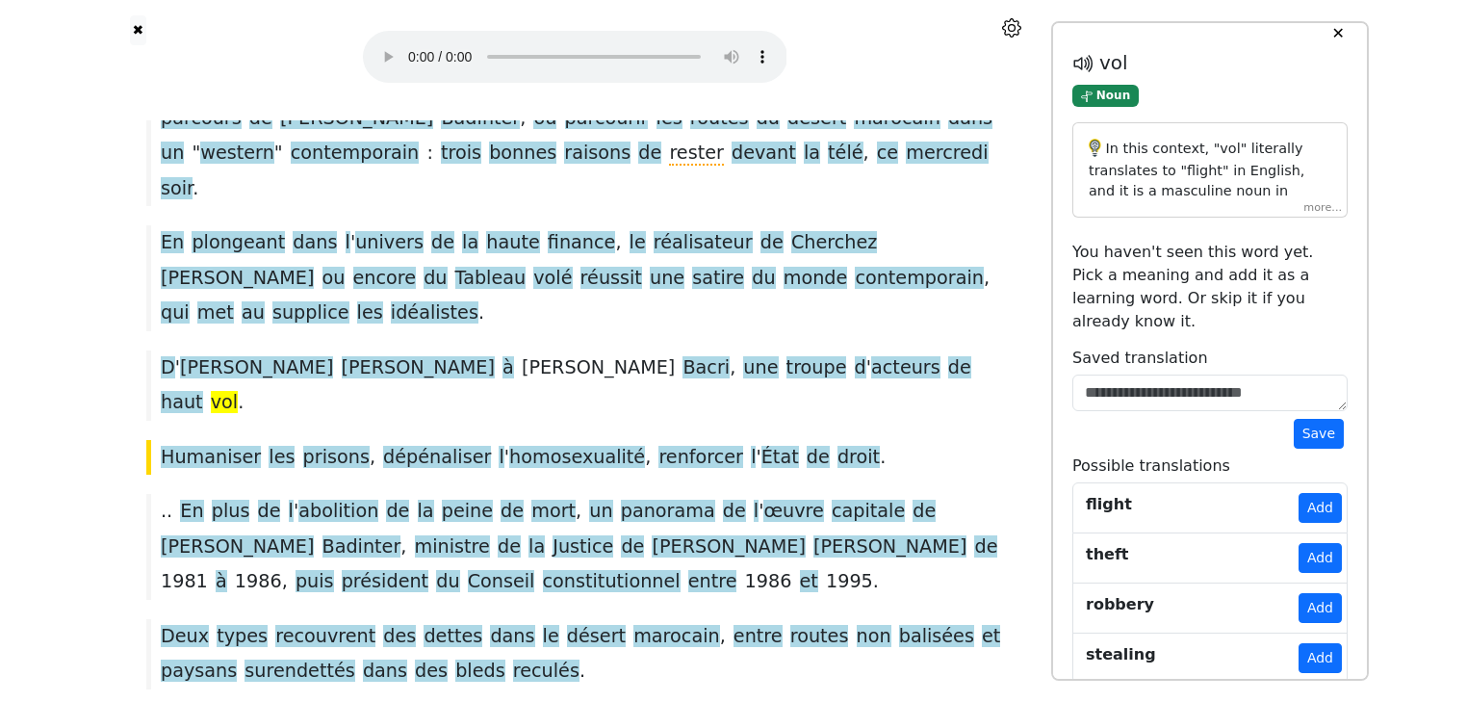
click at [1324, 212] on div "In this context, "vol" literally translates to "flight" in English, and it is a…" at bounding box center [1209, 169] width 275 height 95
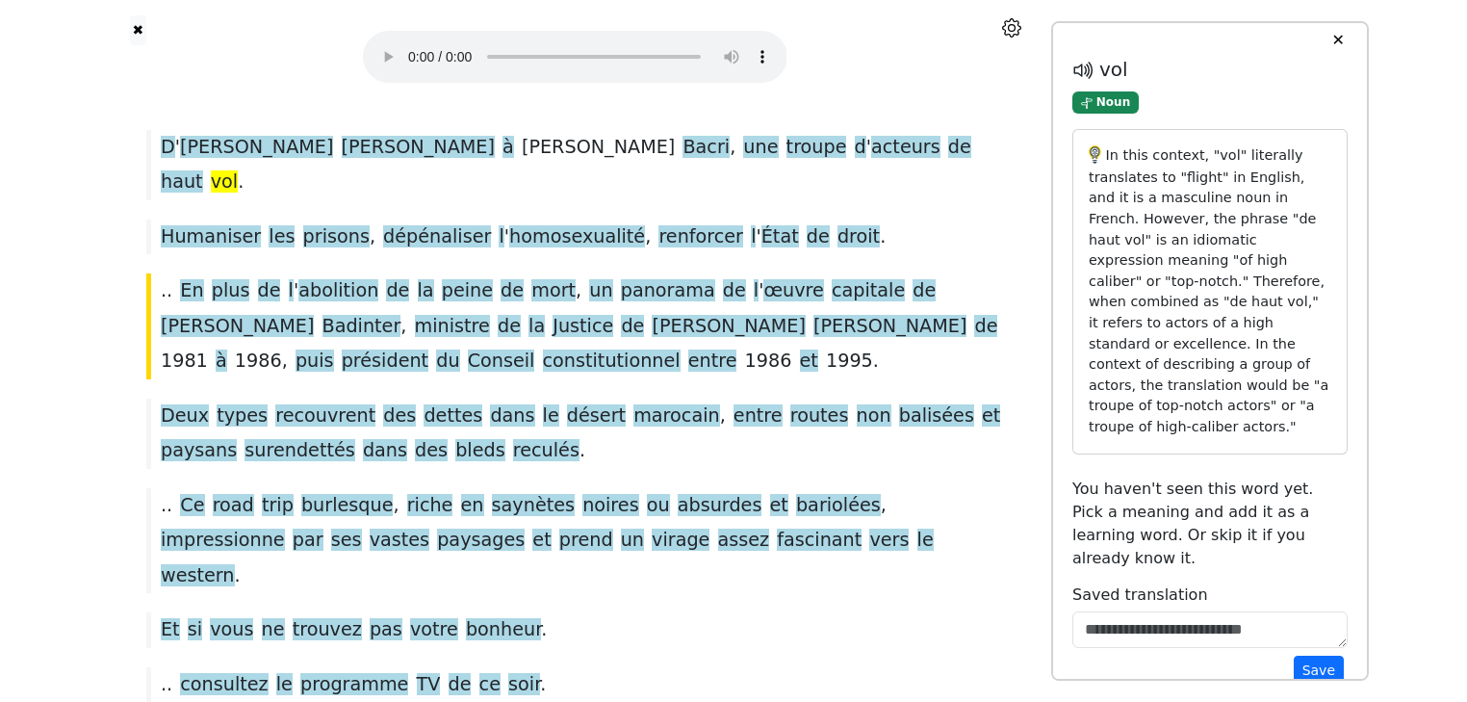
scroll to position [389, 0]
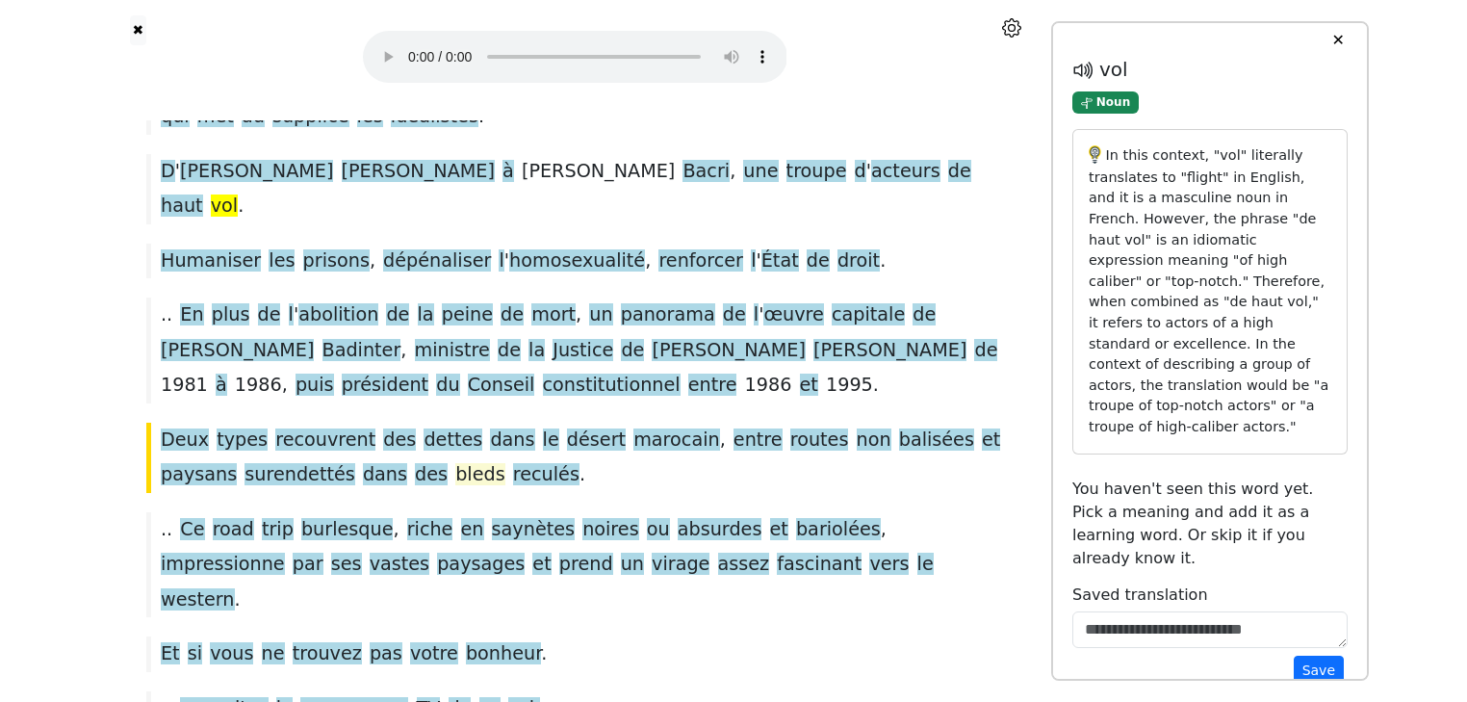
click at [455, 463] on span "bleds" at bounding box center [480, 475] width 50 height 24
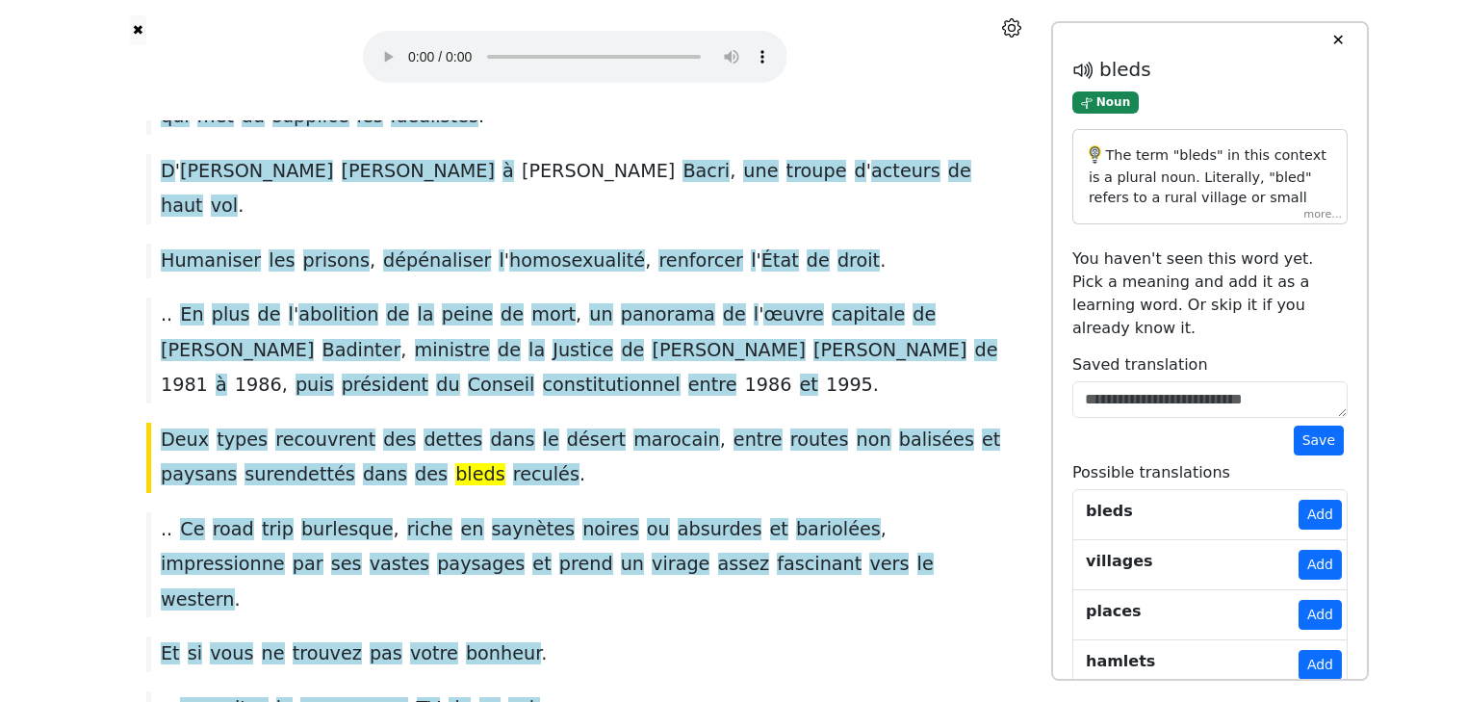
click at [1321, 216] on div "The term "bleds" in this context is a plural noun. Literally, "bled" refers to …" at bounding box center [1209, 176] width 275 height 95
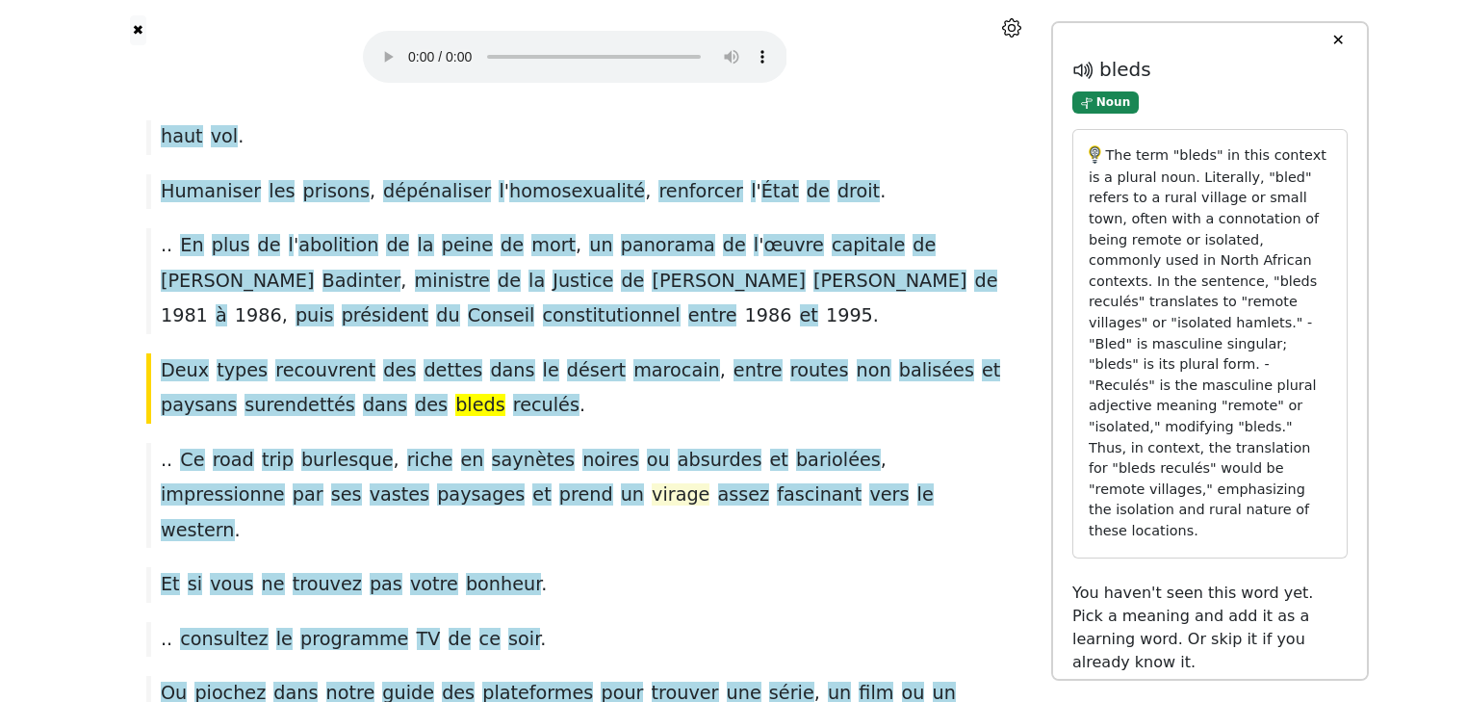
scroll to position [490, 0]
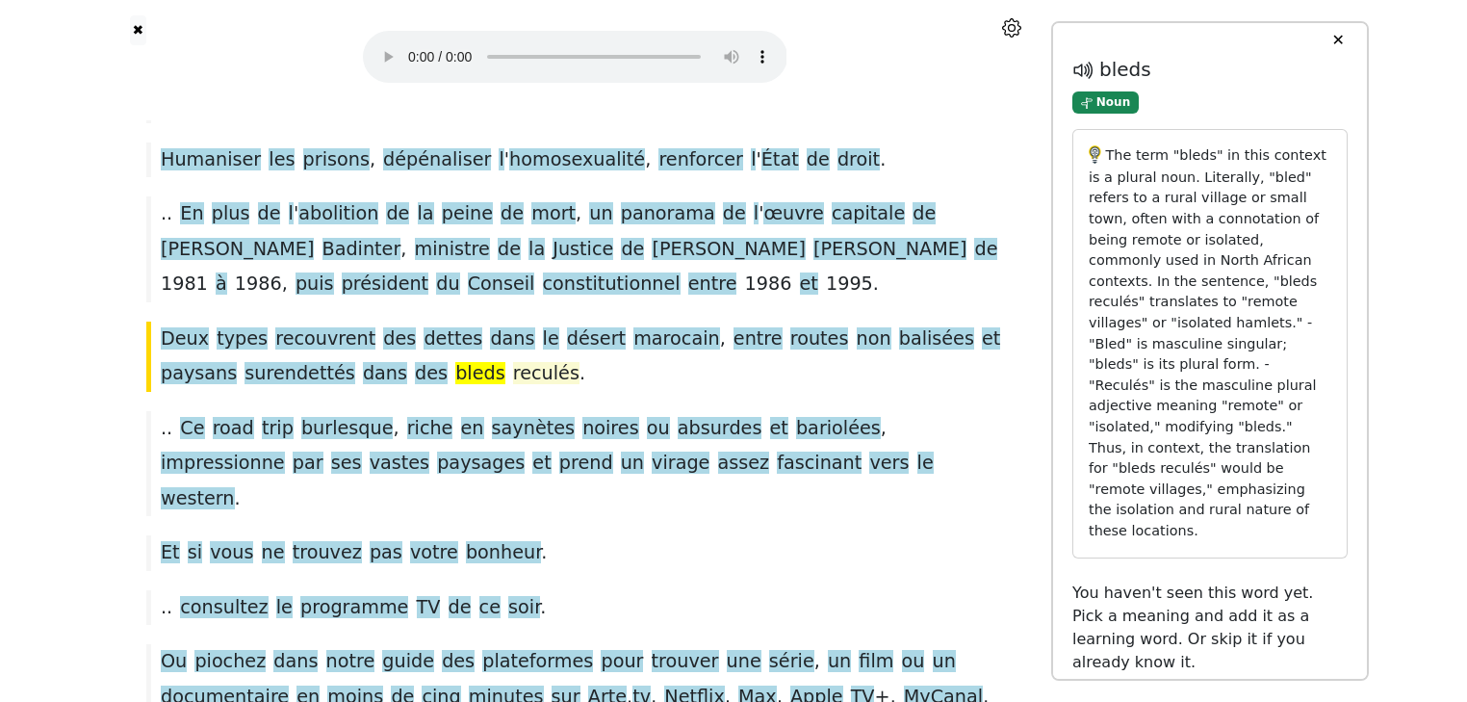
click at [513, 362] on span "reculés" at bounding box center [546, 374] width 66 height 24
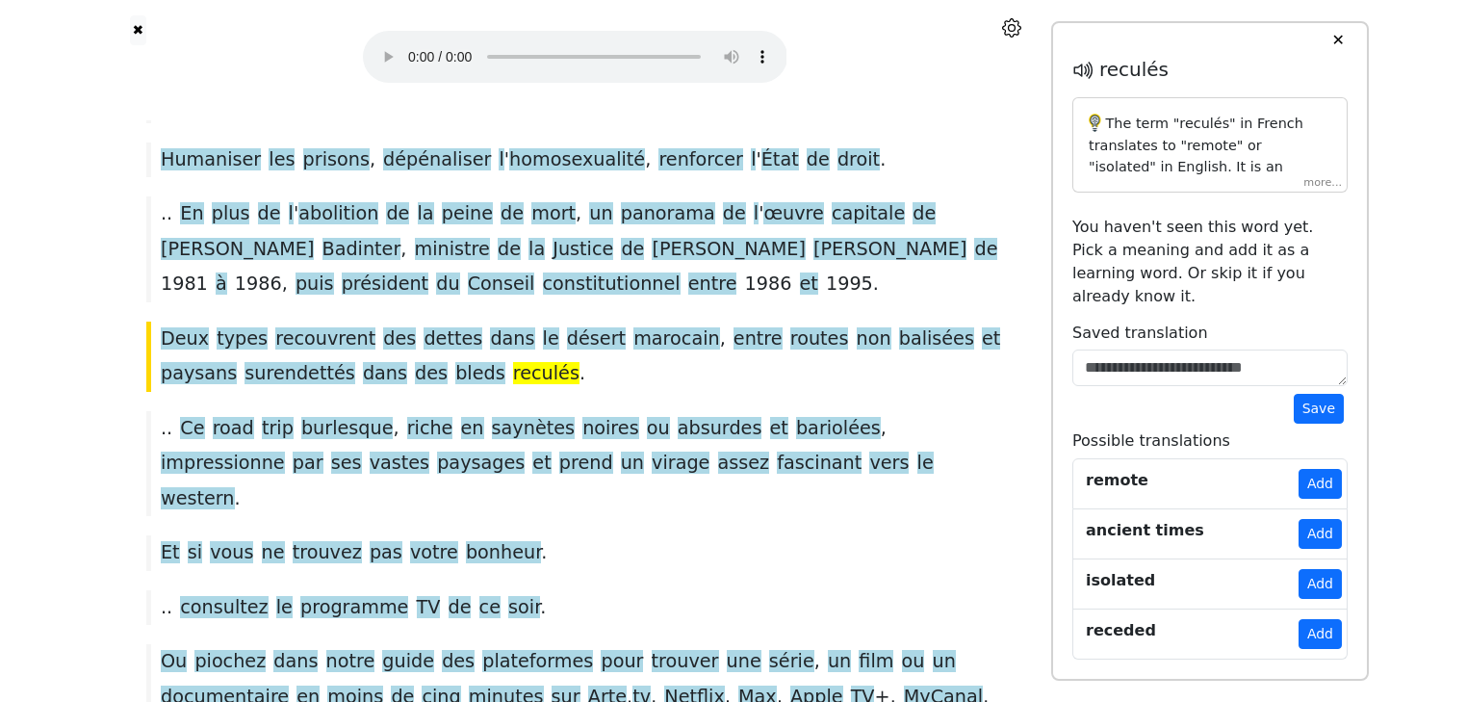
click at [1327, 183] on div "The term "reculés" in French translates to "remote" or "isolated" in English. I…" at bounding box center [1209, 144] width 275 height 95
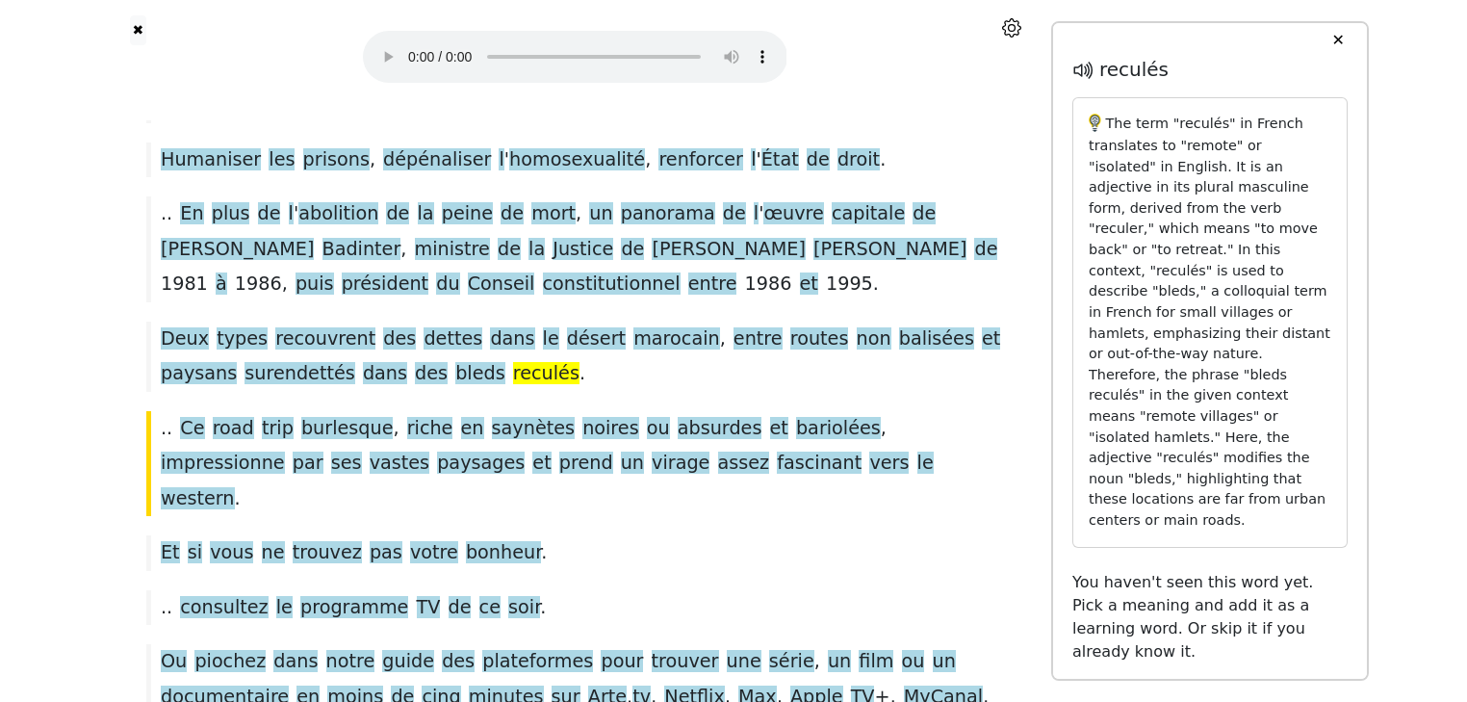
scroll to position [477, 0]
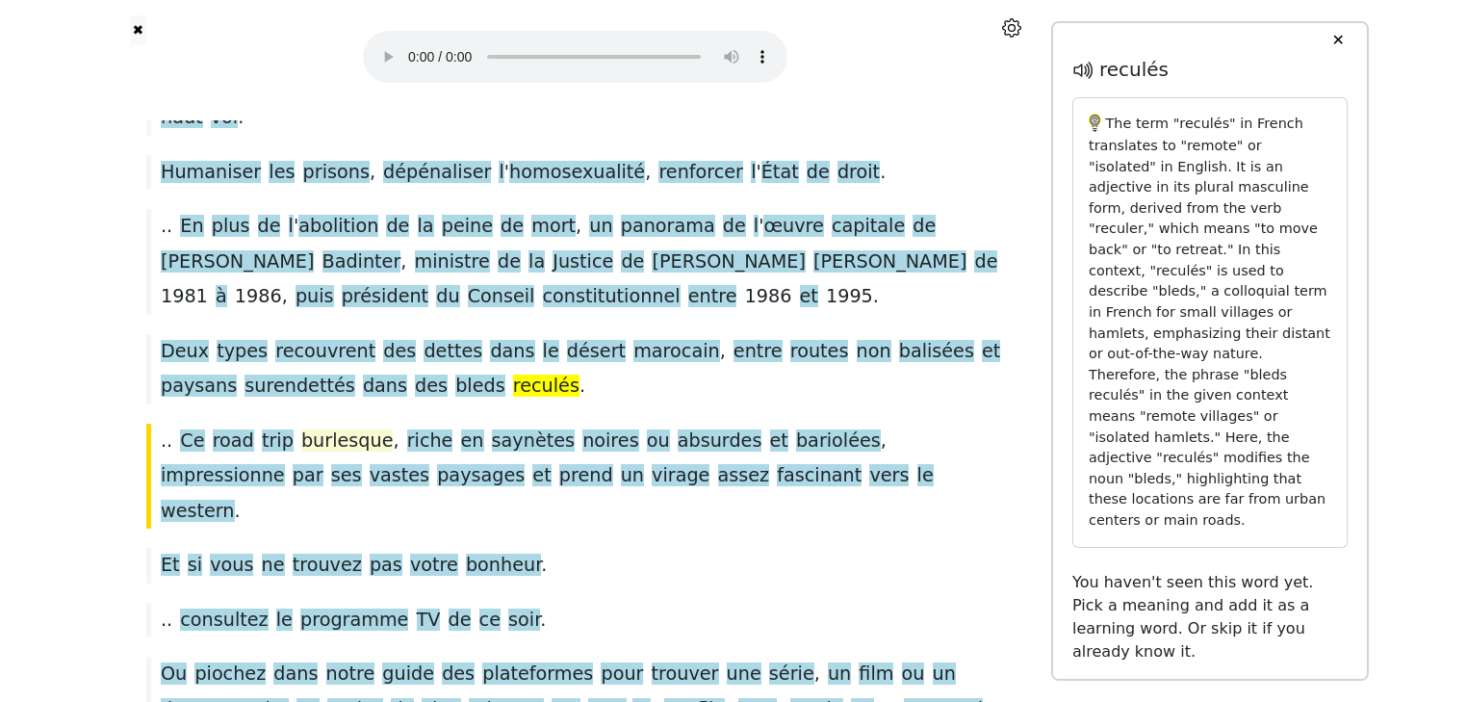
click at [314, 429] on span "burlesque" at bounding box center [347, 441] width 92 height 24
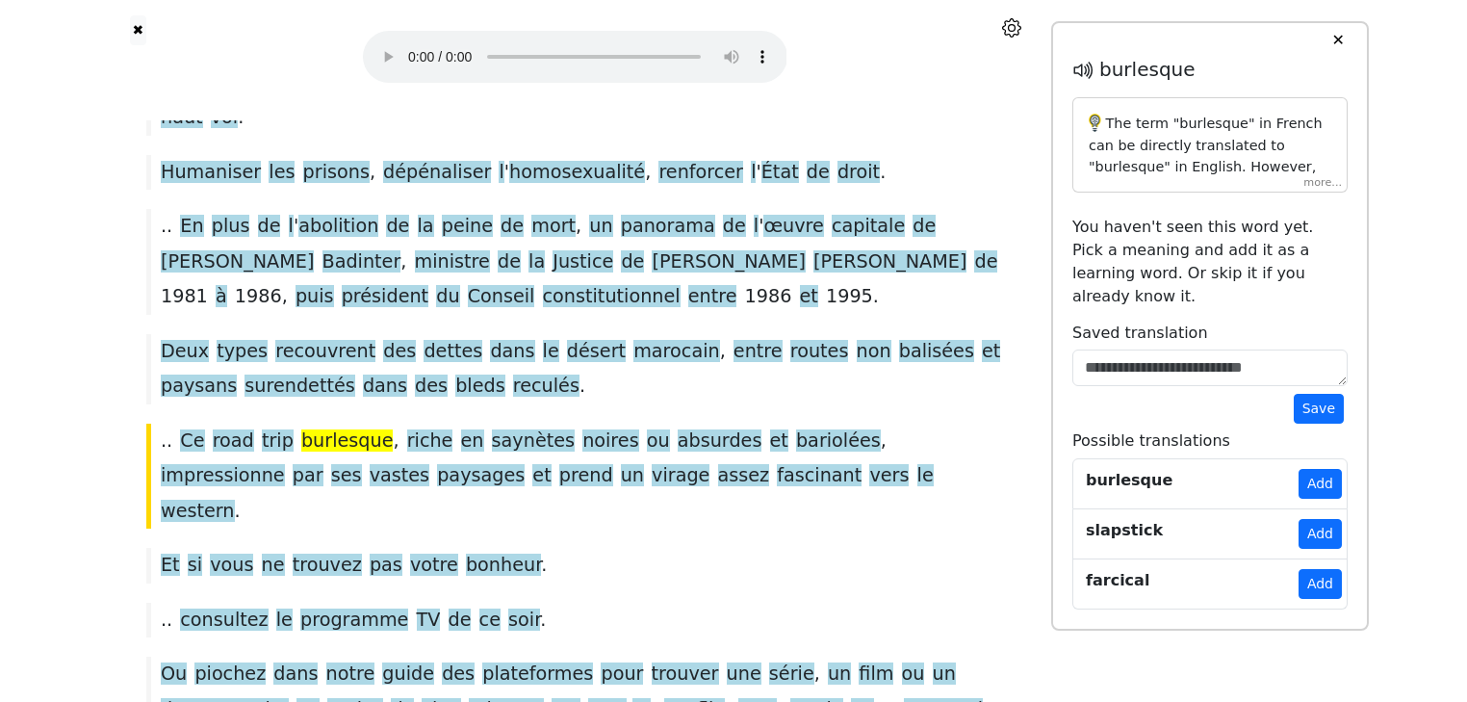
click at [1321, 182] on div "The term "burlesque" in French can be directly translated to "burlesque" in Eng…" at bounding box center [1209, 144] width 275 height 95
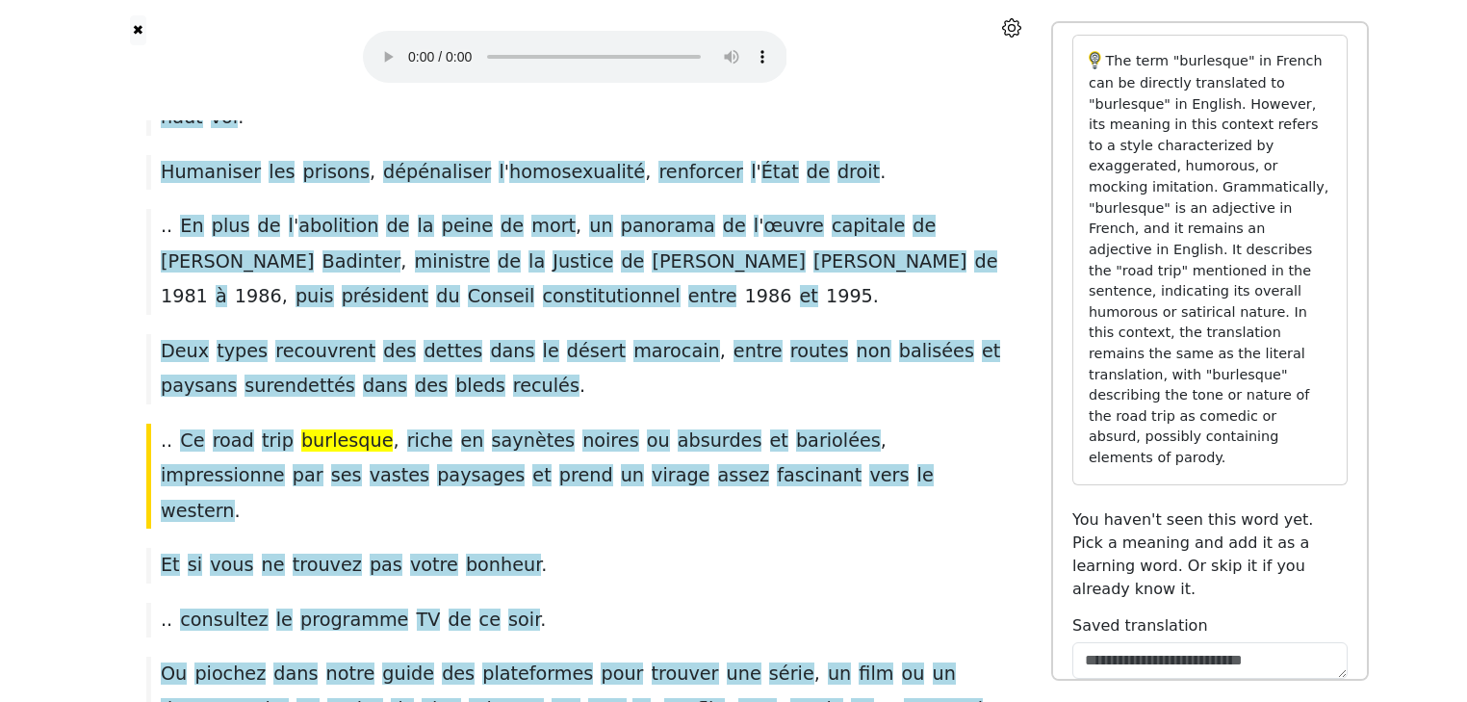
scroll to position [490, 0]
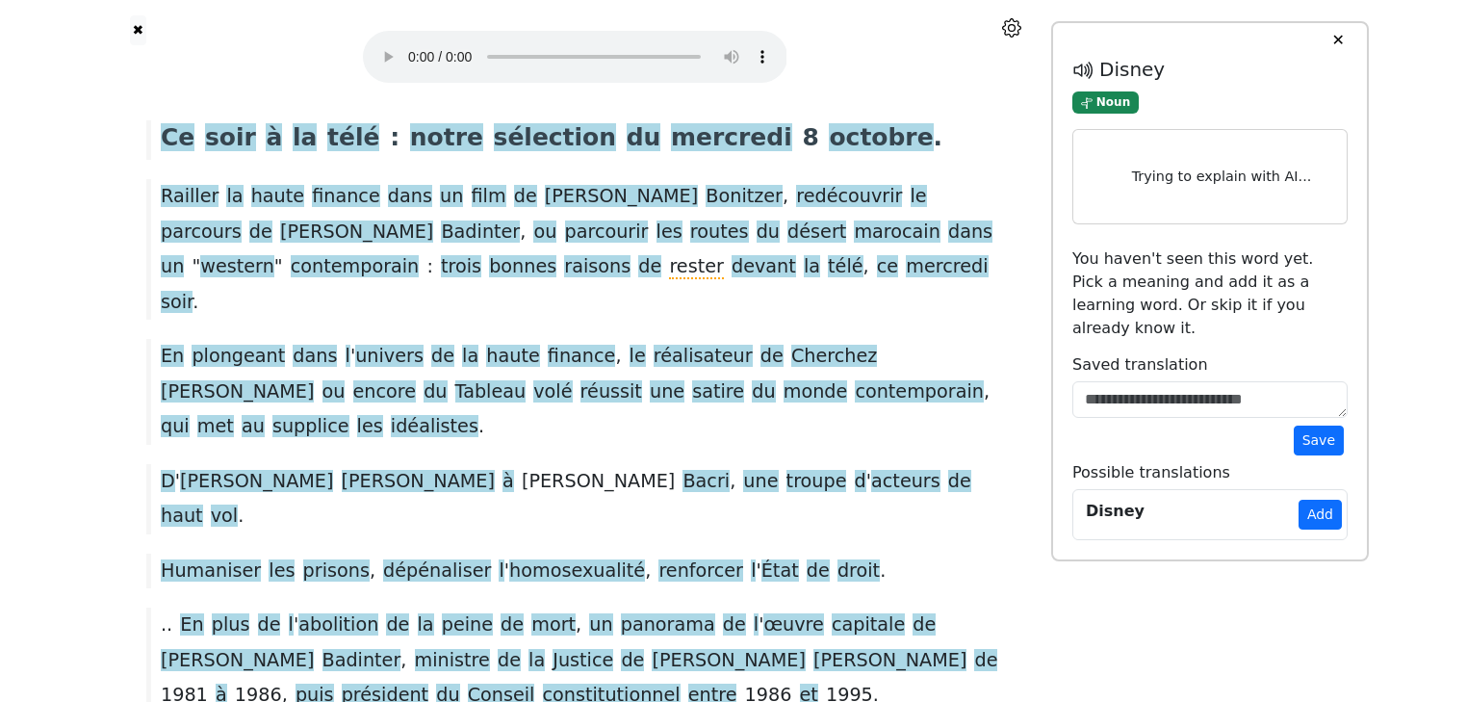
scroll to position [0, 0]
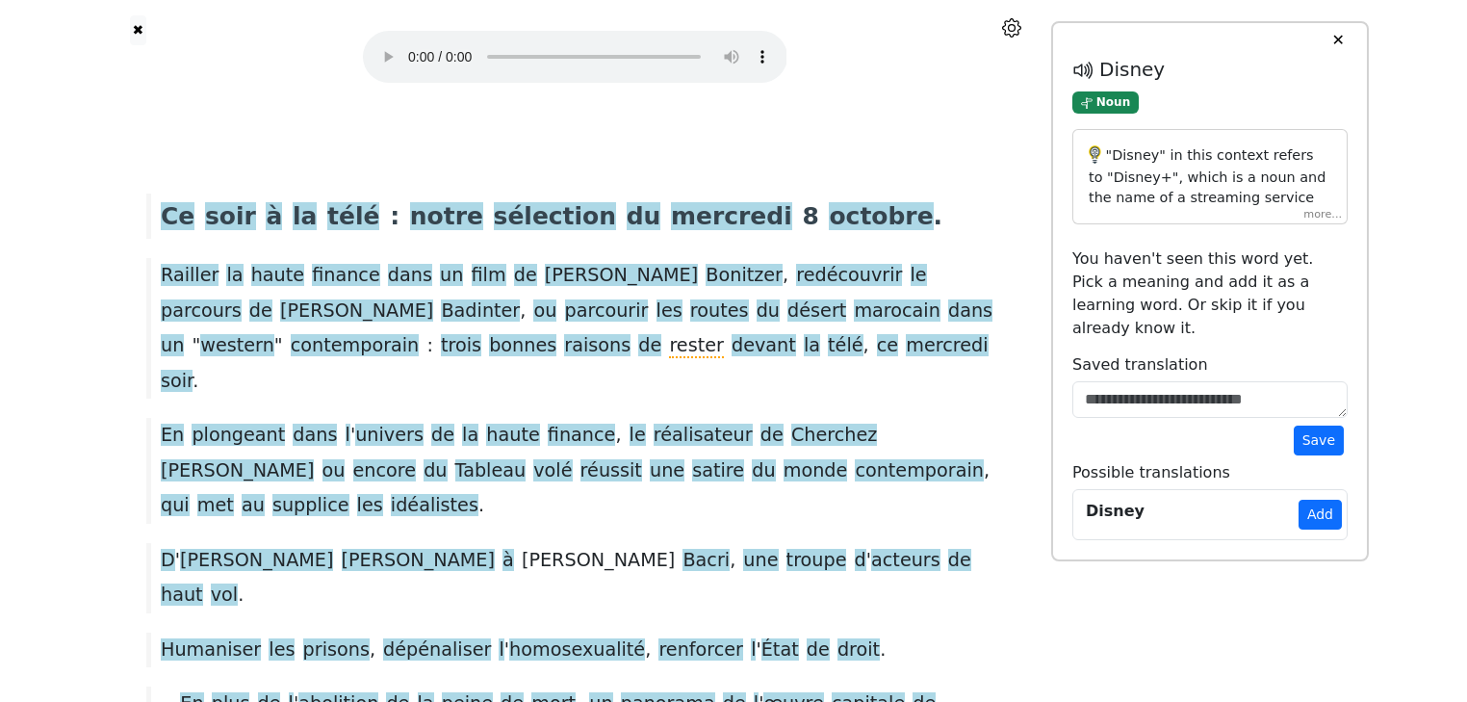
click at [1341, 39] on button "✕" at bounding box center [1338, 40] width 36 height 35
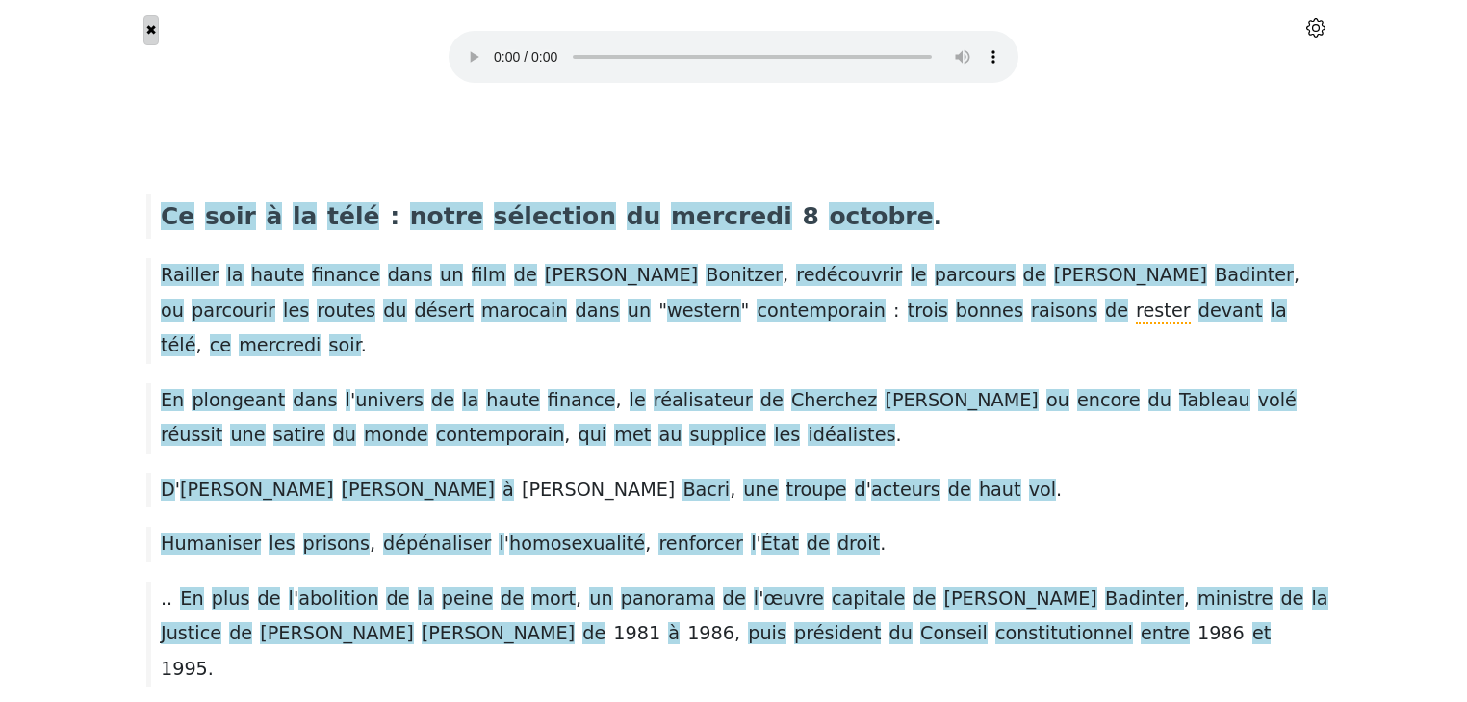
click at [150, 30] on button "✖" at bounding box center [151, 30] width 16 height 30
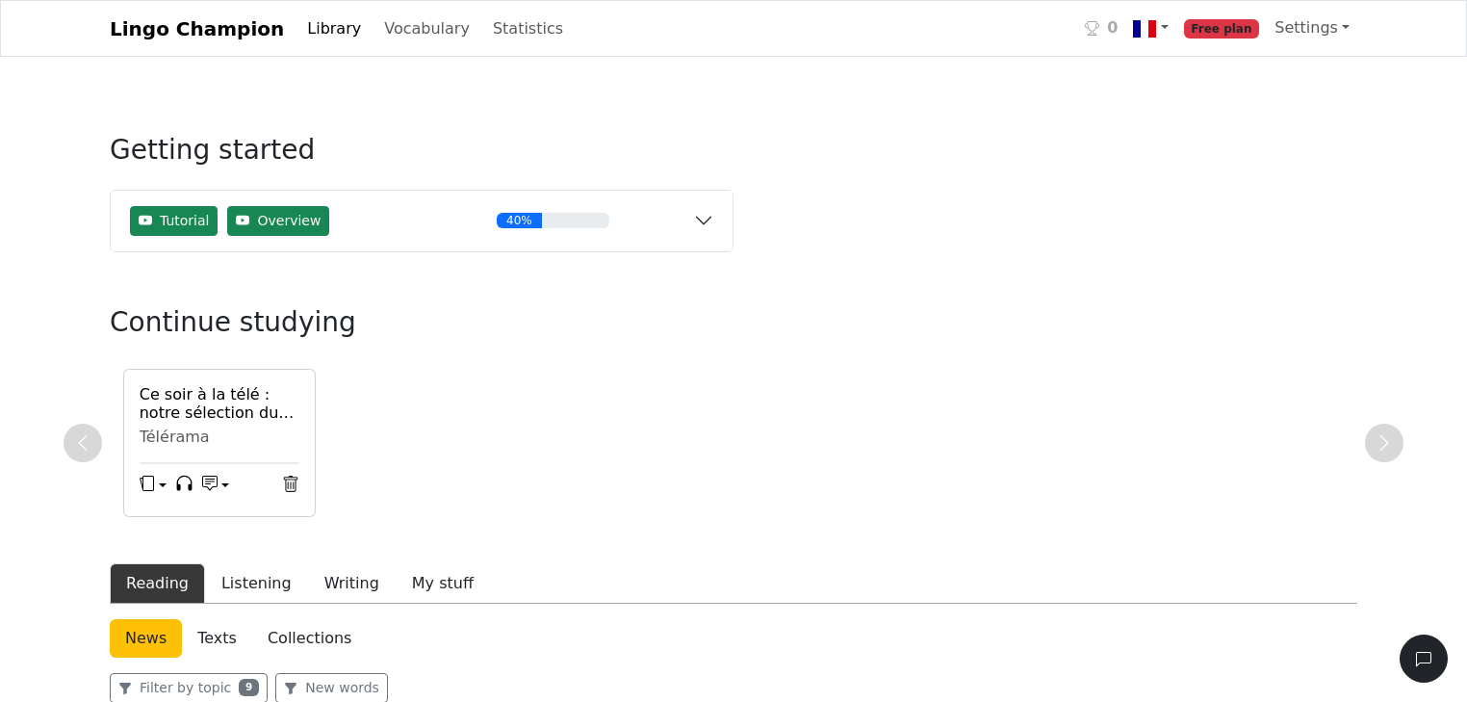
click at [222, 482] on button "button" at bounding box center [215, 486] width 27 height 29
click at [462, 468] on div "Ce soir à la télé : notre sélection du mercredi 8 octobre Télérama Discuss with…" at bounding box center [734, 443] width 1248 height 148
click at [223, 484] on button "button" at bounding box center [215, 486] width 27 height 29
click at [260, 439] on link "Discuss with AI" at bounding box center [316, 436] width 226 height 31
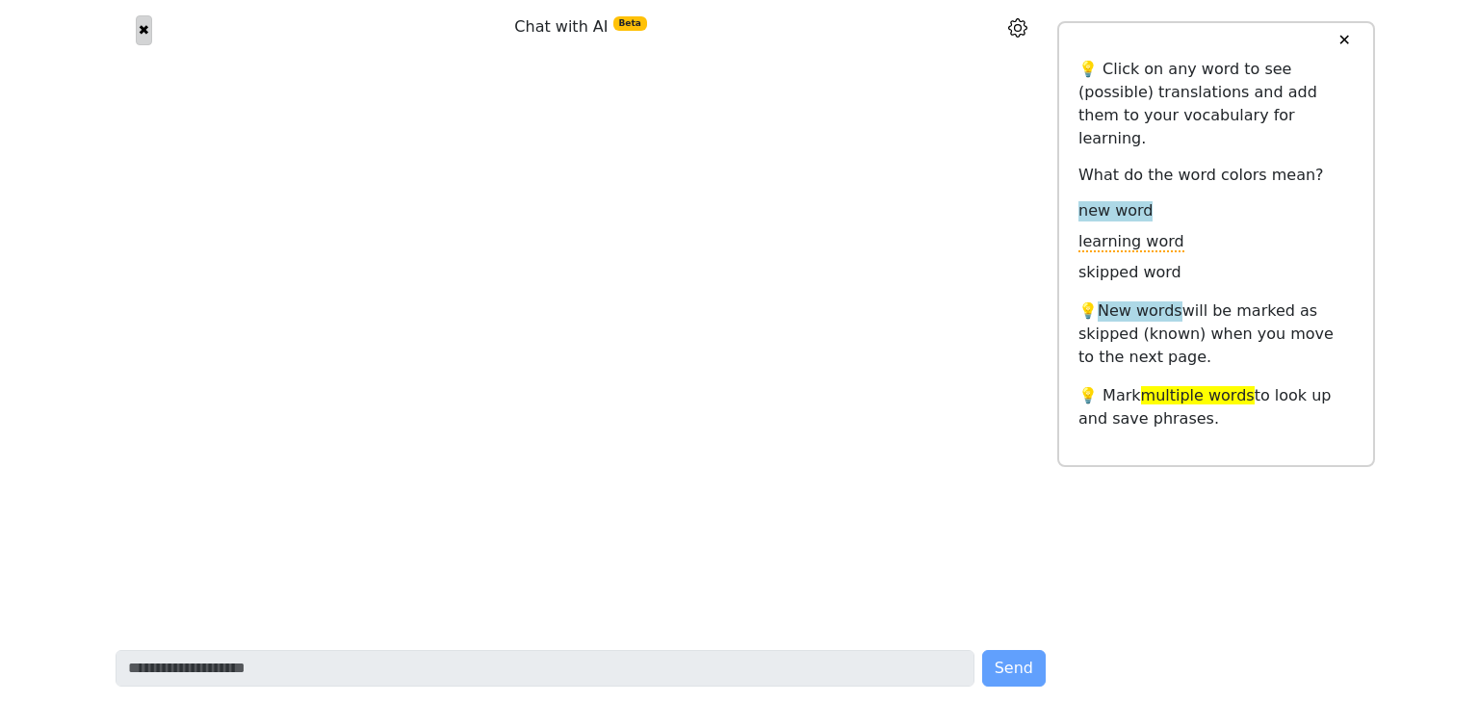
click at [142, 35] on button "✖" at bounding box center [144, 30] width 16 height 30
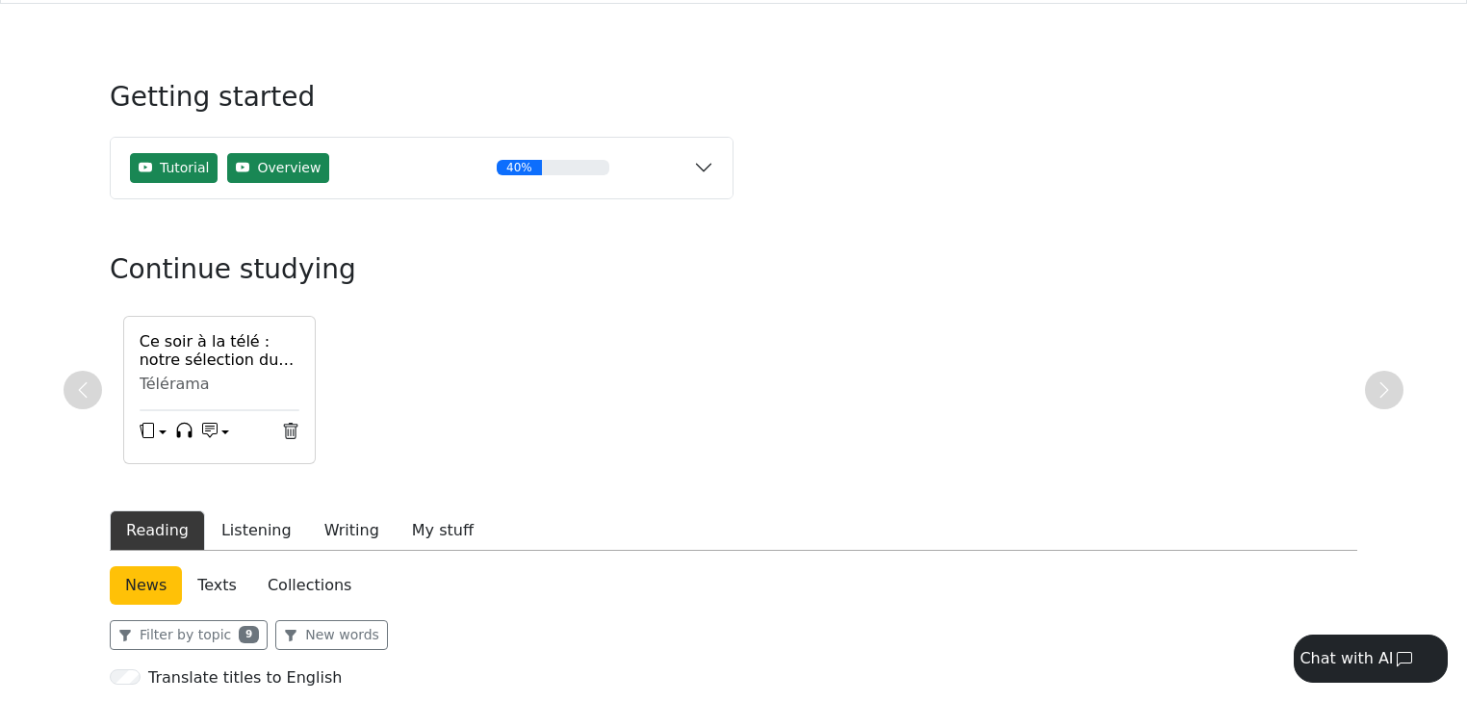
scroll to position [77, 0]
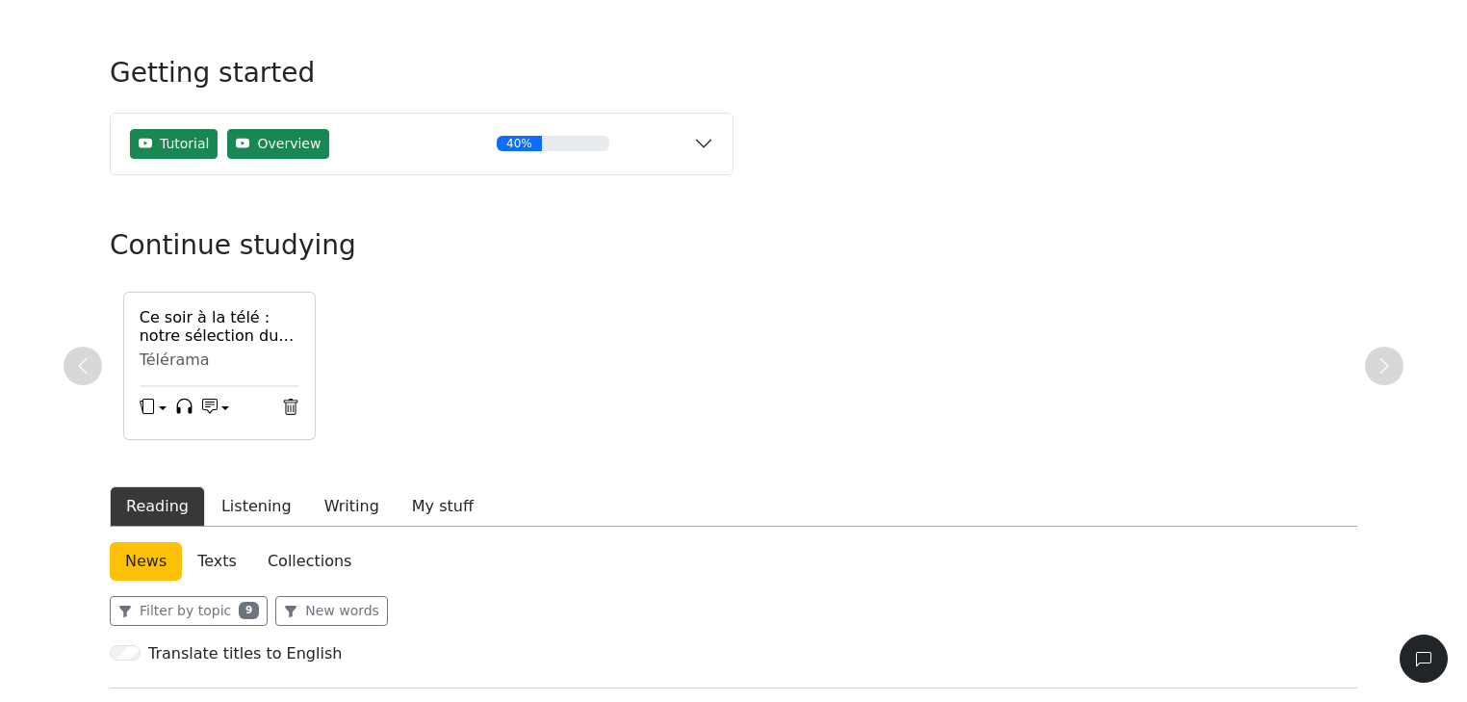
click at [159, 408] on button "button" at bounding box center [153, 409] width 27 height 29
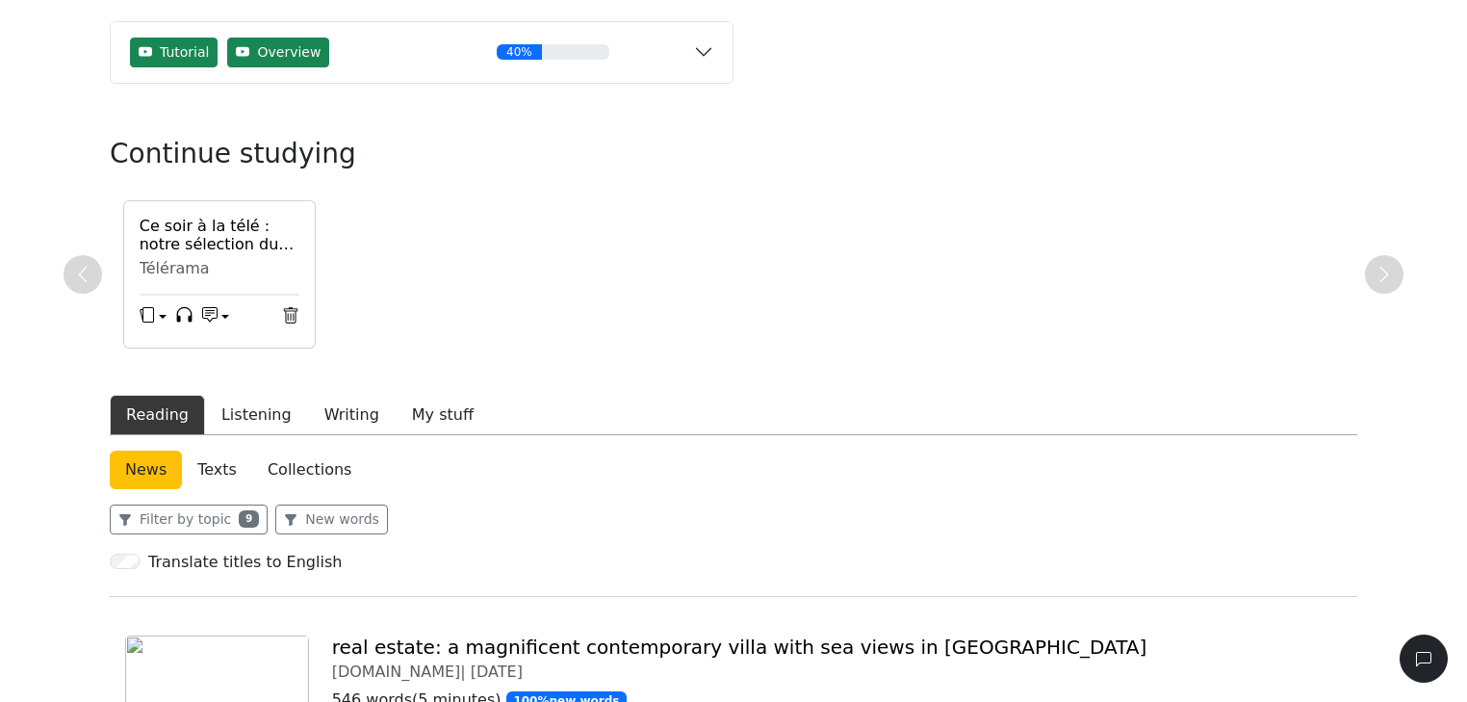
scroll to position [308, 0]
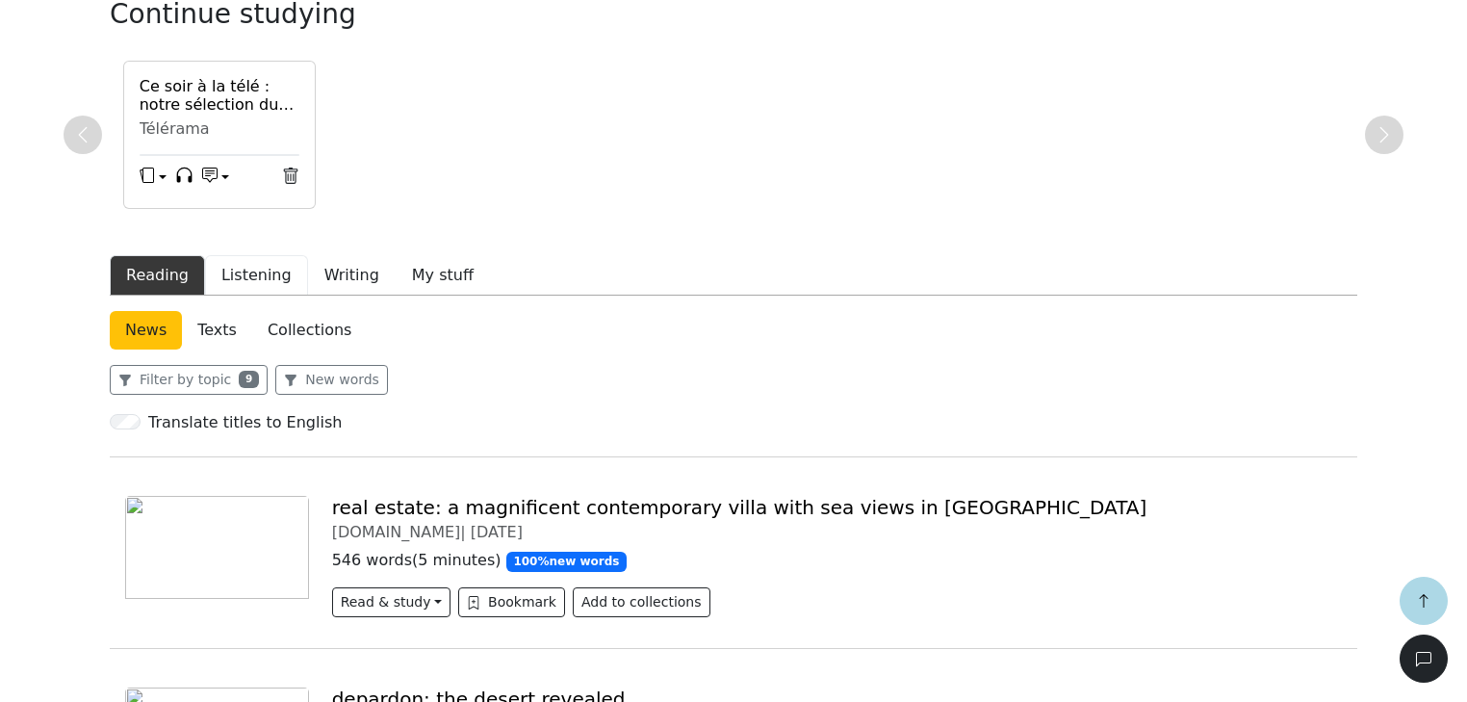
click at [250, 277] on button "Listening" at bounding box center [256, 275] width 103 height 40
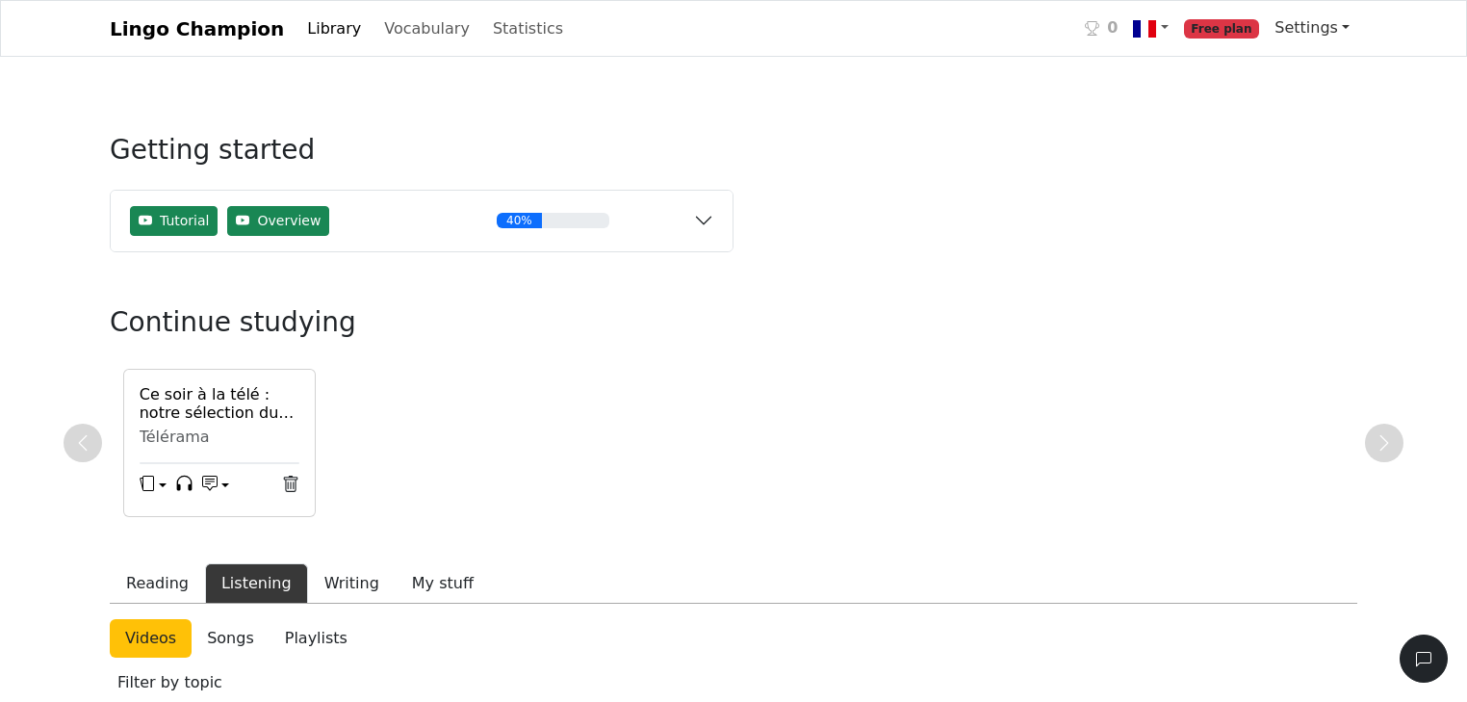
click at [1335, 23] on link "Settings" at bounding box center [1312, 28] width 90 height 39
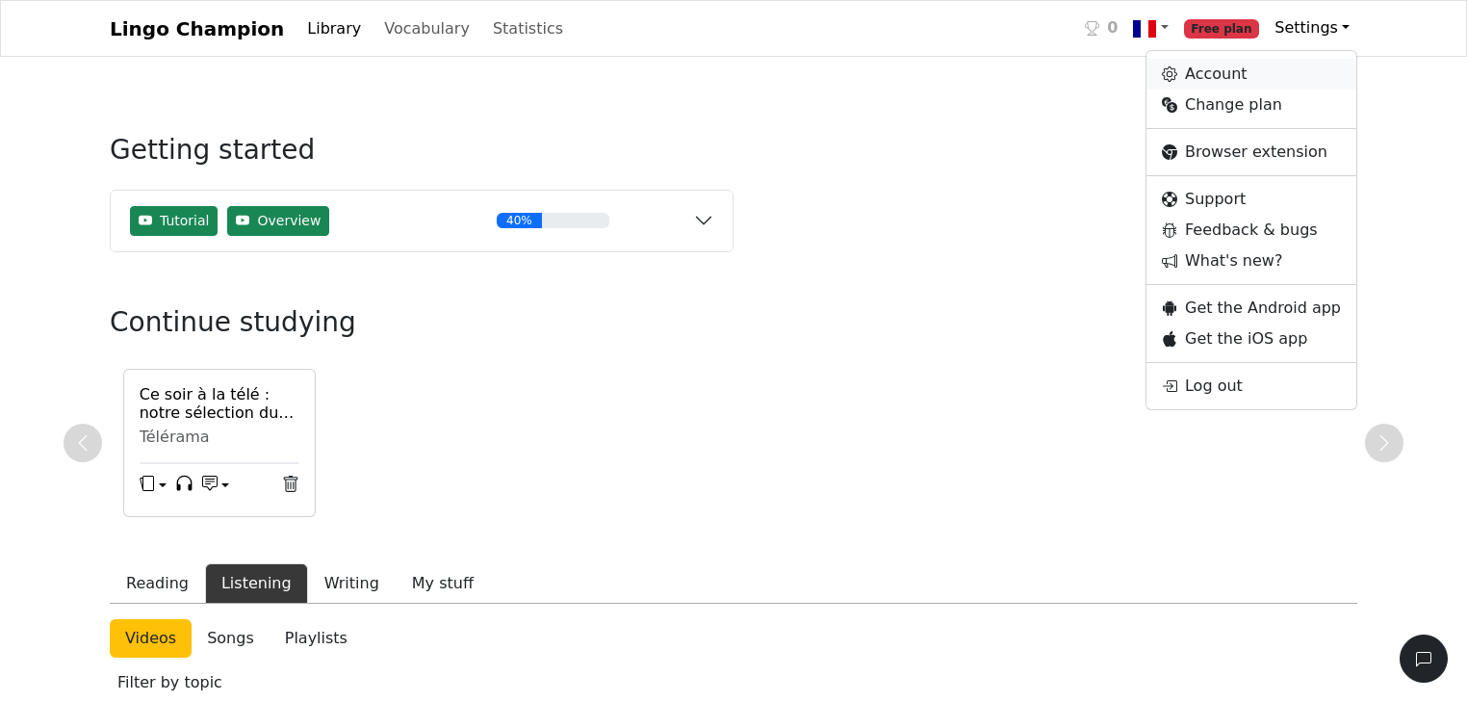
click at [1259, 77] on link "Account" at bounding box center [1251, 74] width 210 height 31
select select "**********"
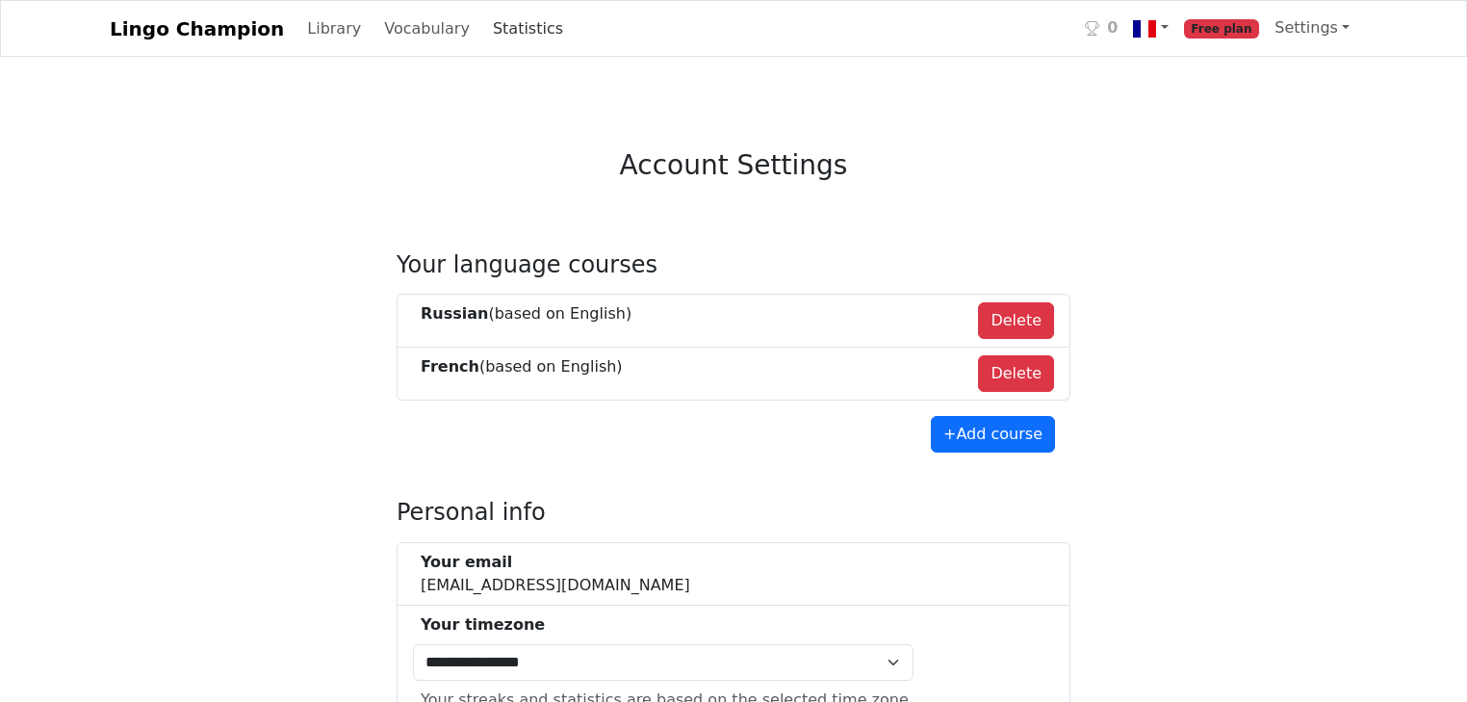
click at [485, 31] on link "Statistics" at bounding box center [528, 29] width 86 height 39
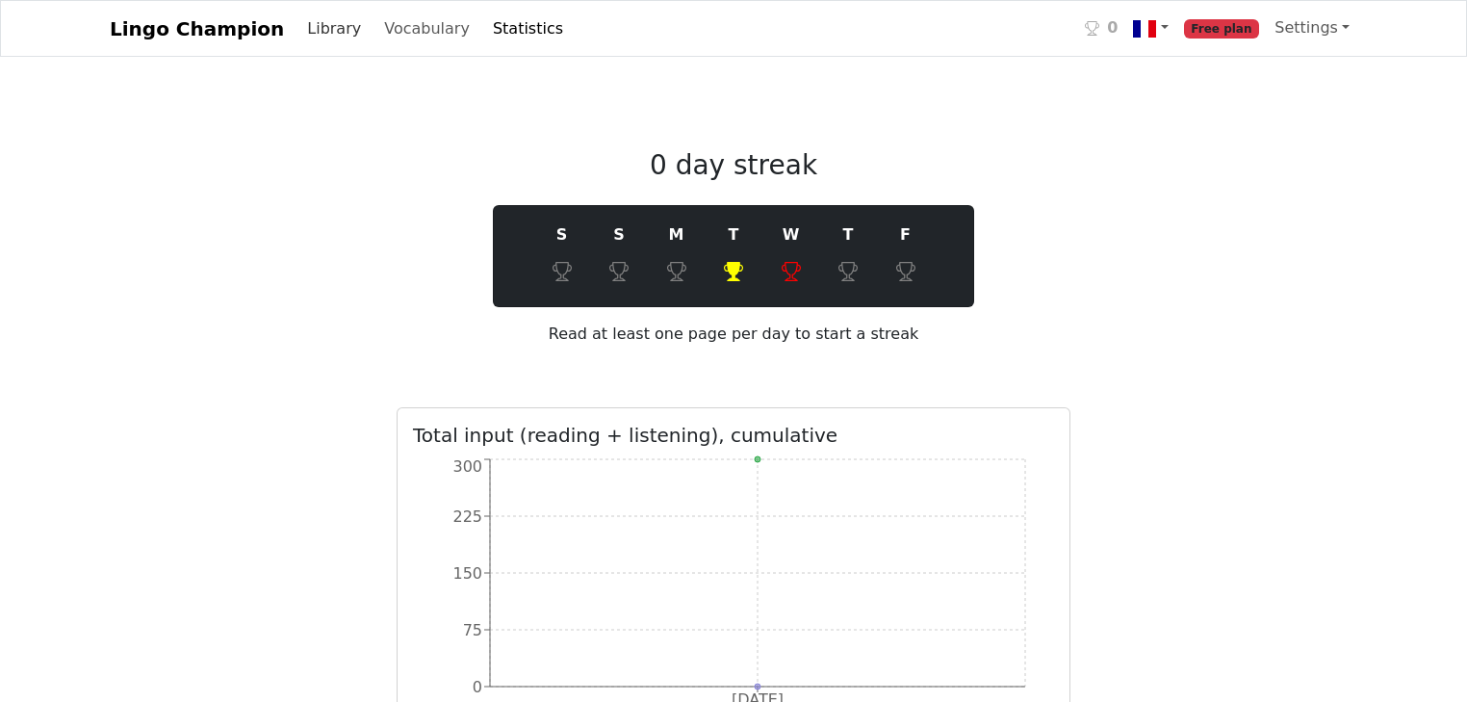
click at [299, 31] on link "Library" at bounding box center [333, 29] width 69 height 39
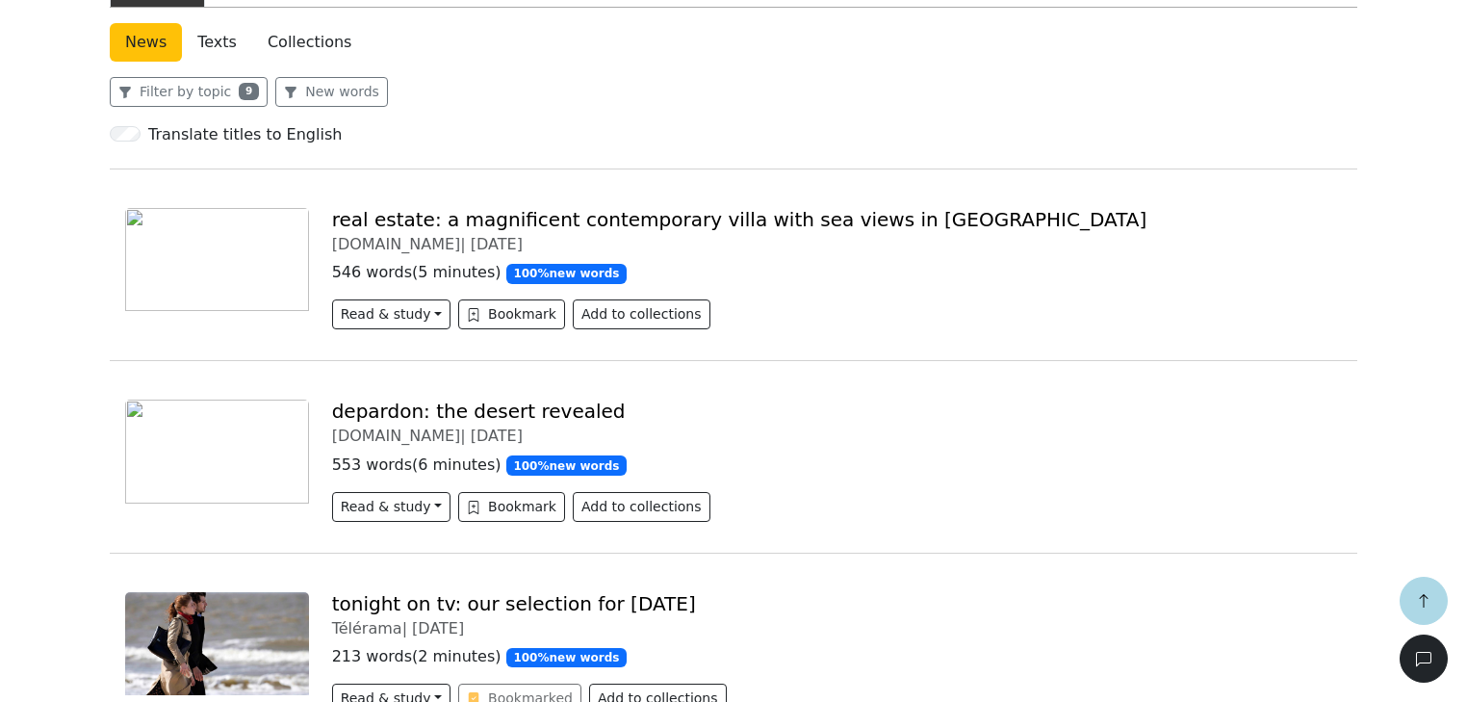
scroll to position [693, 0]
